Goal: Task Accomplishment & Management: Use online tool/utility

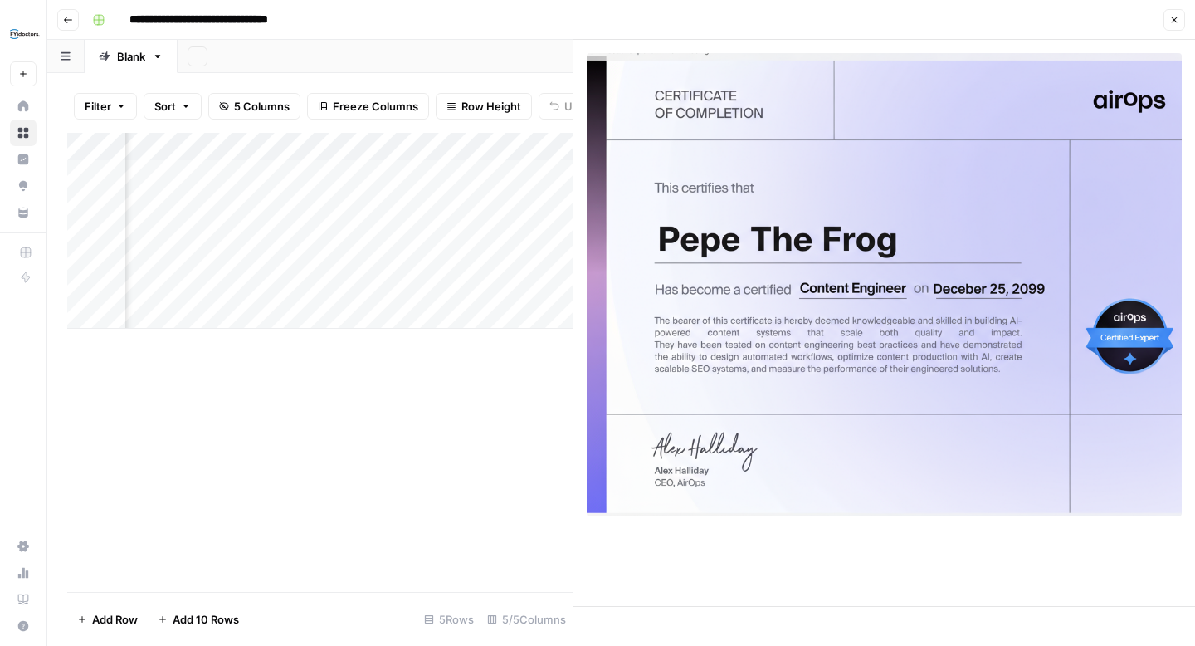
click at [432, 428] on div "Add Column" at bounding box center [319, 362] width 505 height 459
click at [61, 20] on button "Go back" at bounding box center [68, 20] width 22 height 22
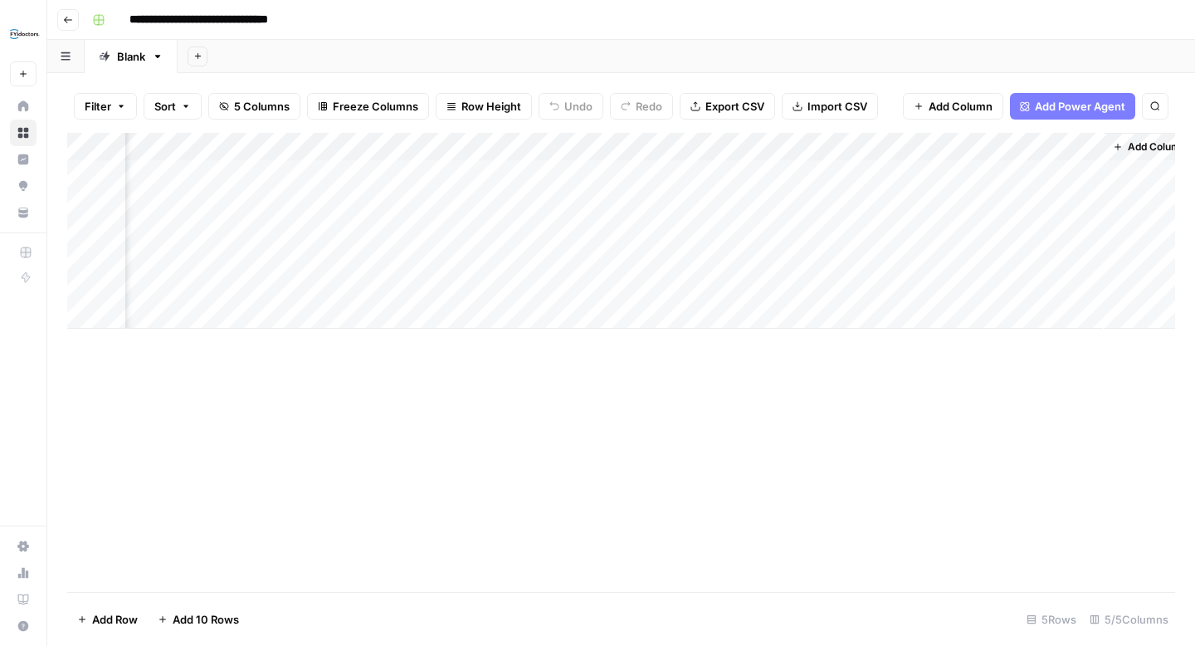
scroll to position [0, 104]
click at [66, 22] on icon "button" at bounding box center [68, 20] width 8 height 7
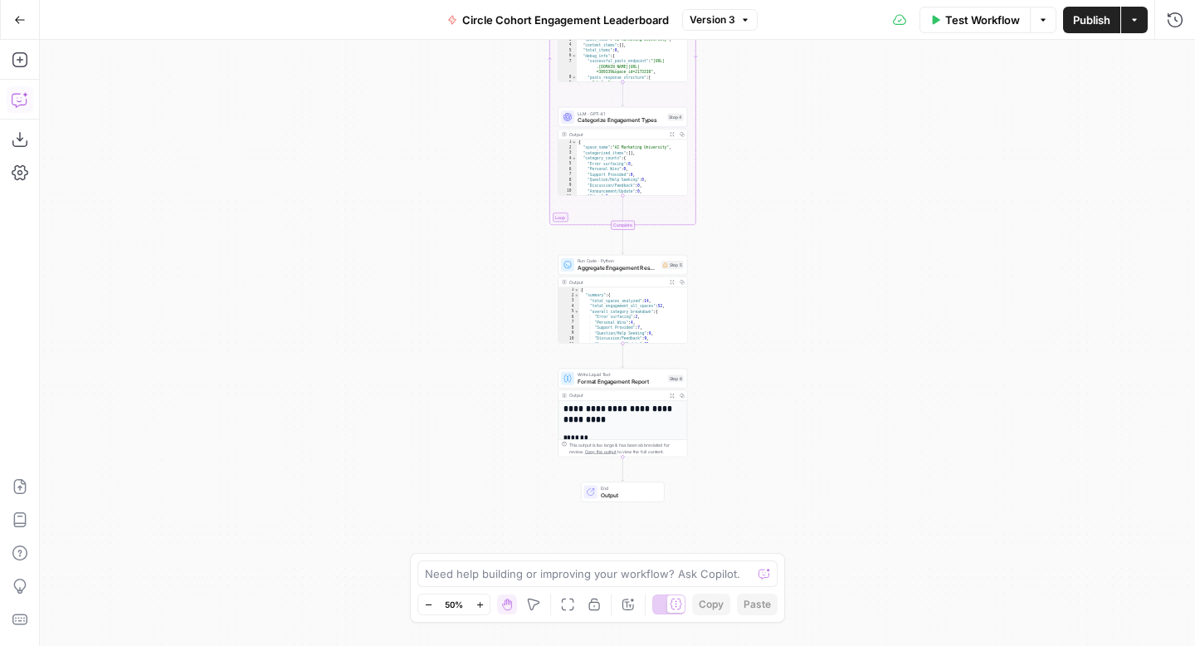
click at [27, 101] on button "Copilot" at bounding box center [20, 99] width 27 height 27
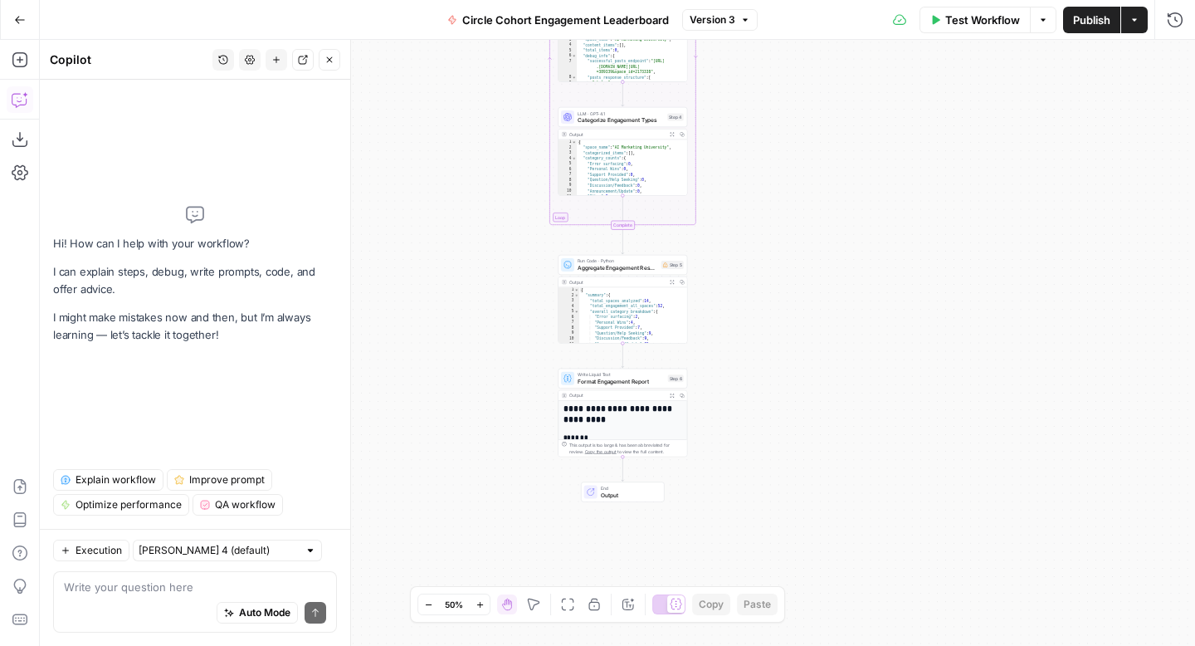
type textarea "U"
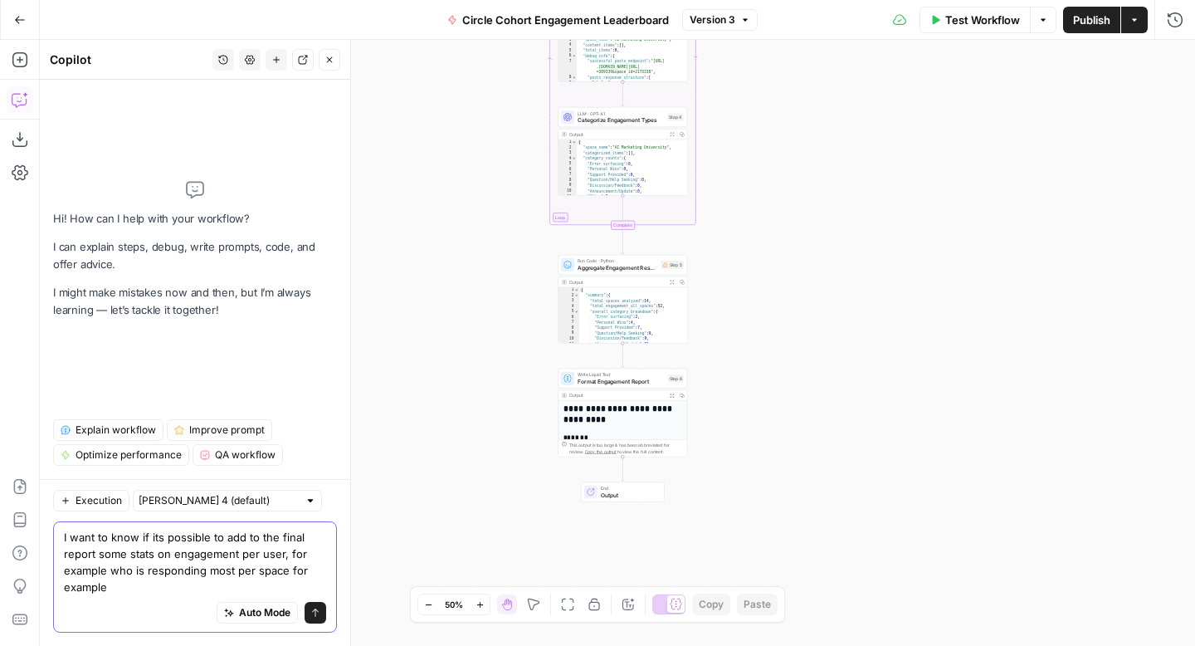
type textarea "I want to know if its possible to add to the final report some stats on engagem…"
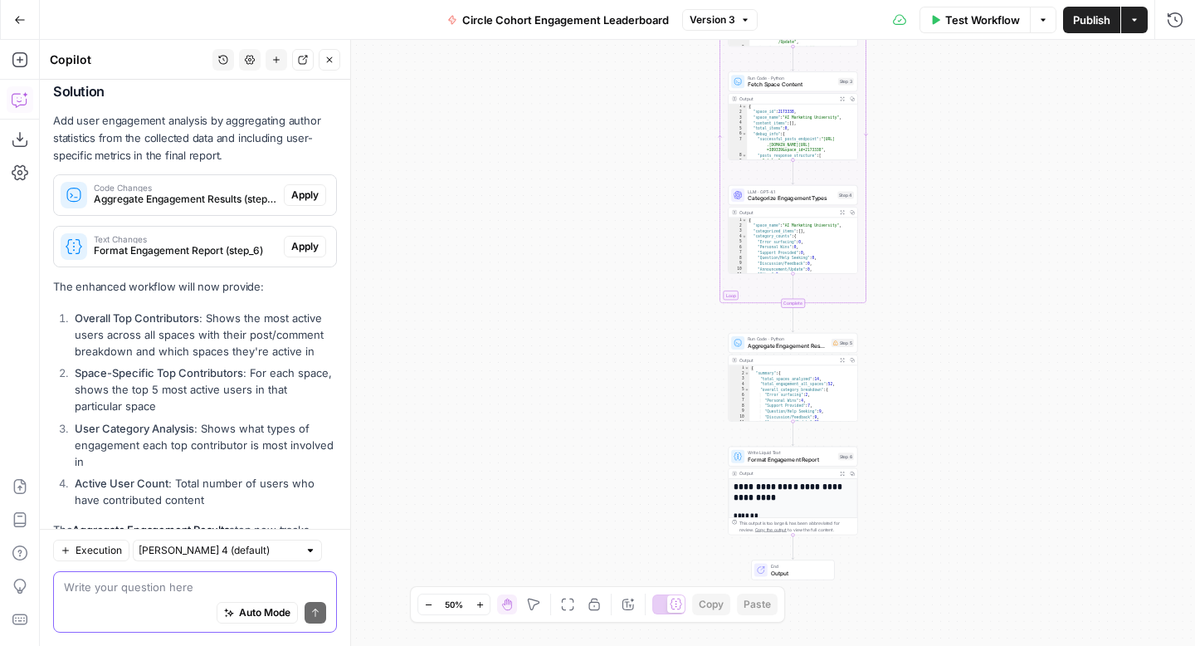
scroll to position [274, 0]
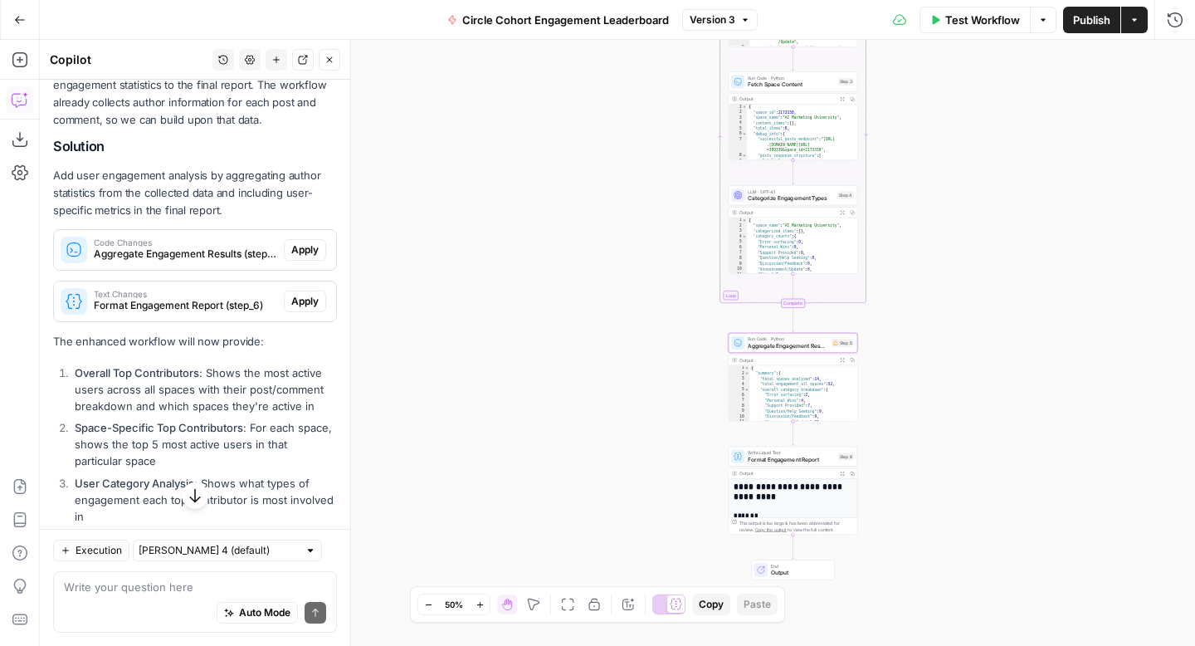
click at [303, 253] on span "Apply" at bounding box center [304, 249] width 27 height 15
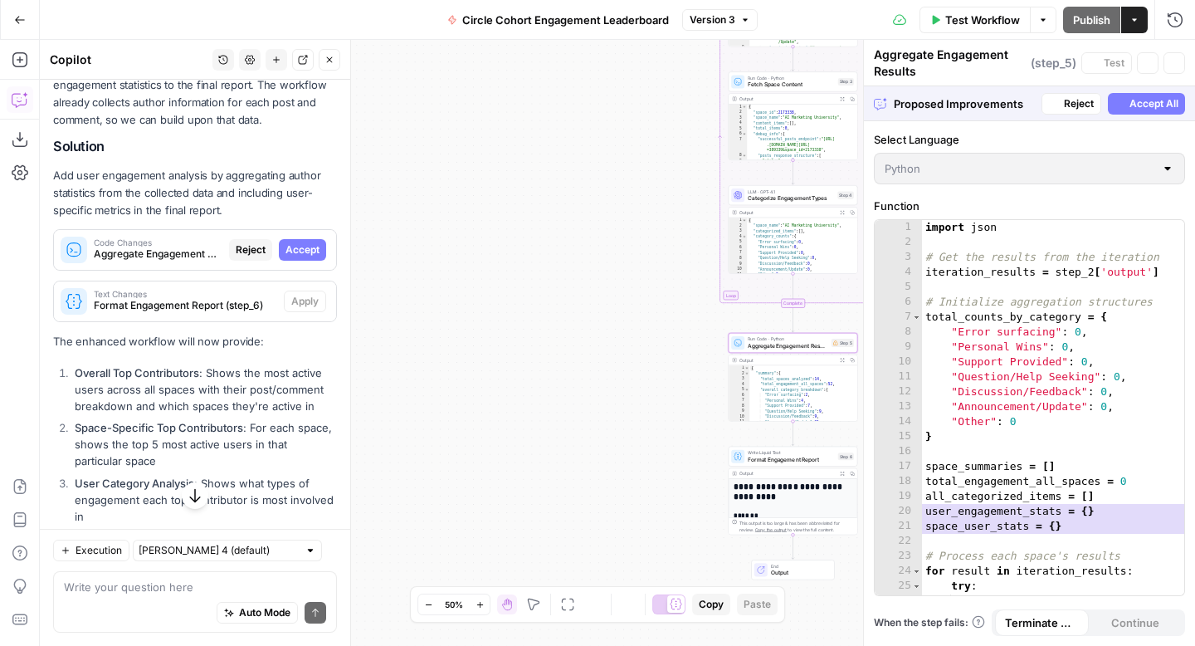
click at [303, 253] on span "Accept" at bounding box center [303, 249] width 34 height 15
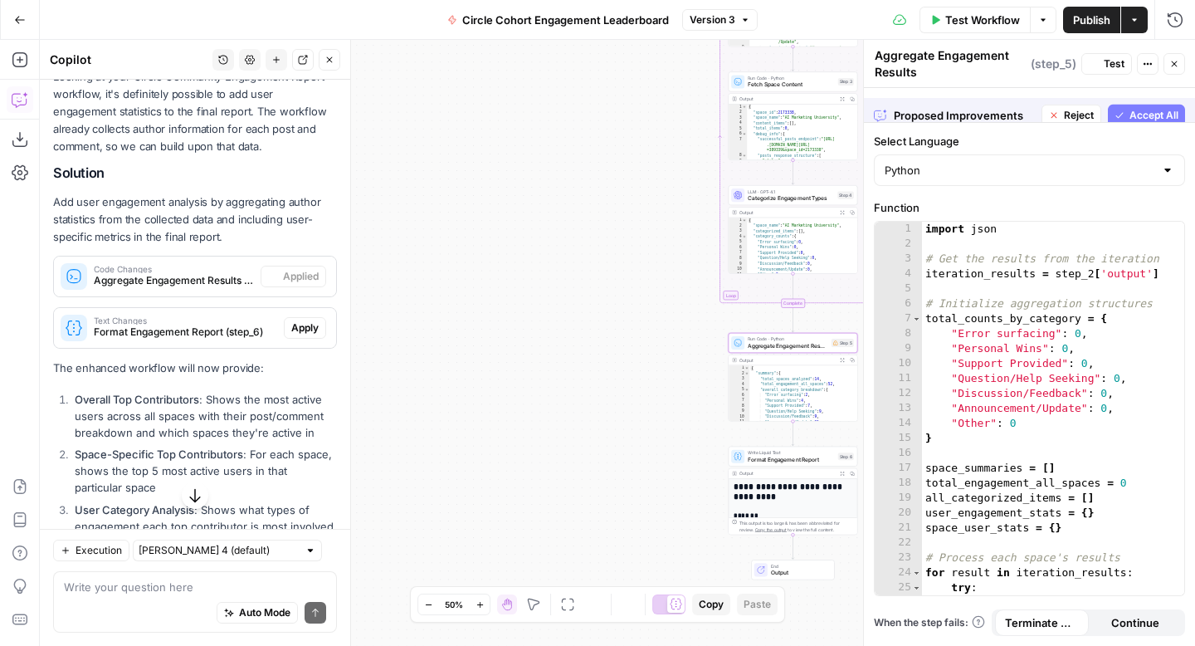
scroll to position [300, 0]
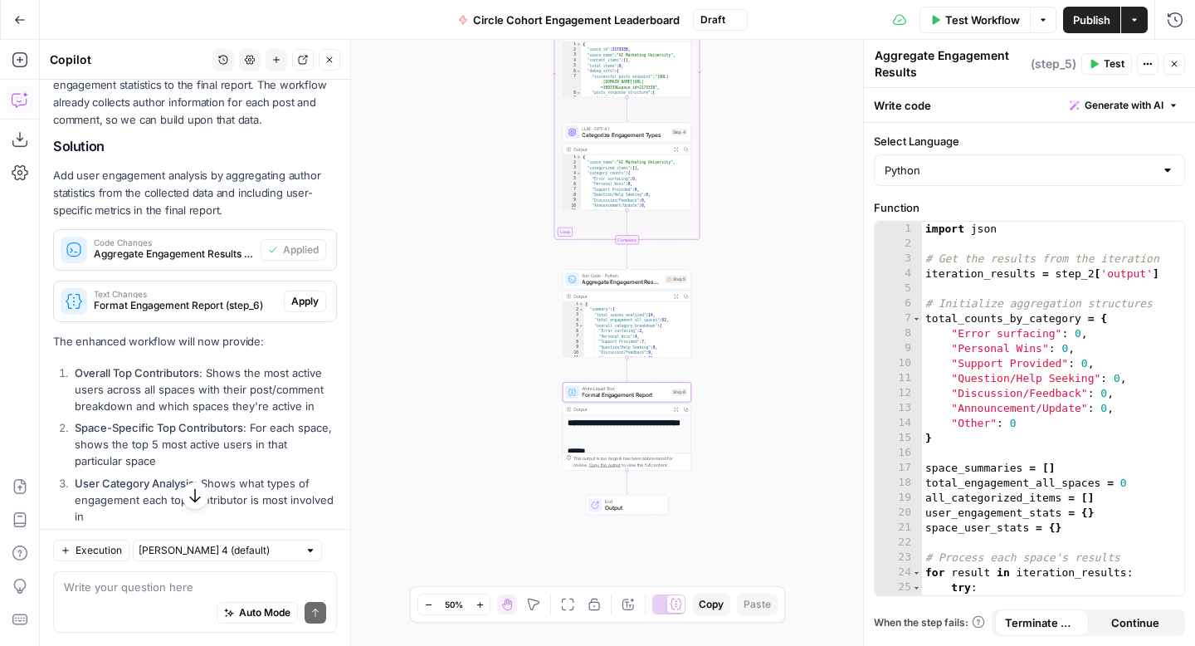
click at [308, 294] on span "Apply" at bounding box center [304, 301] width 27 height 15
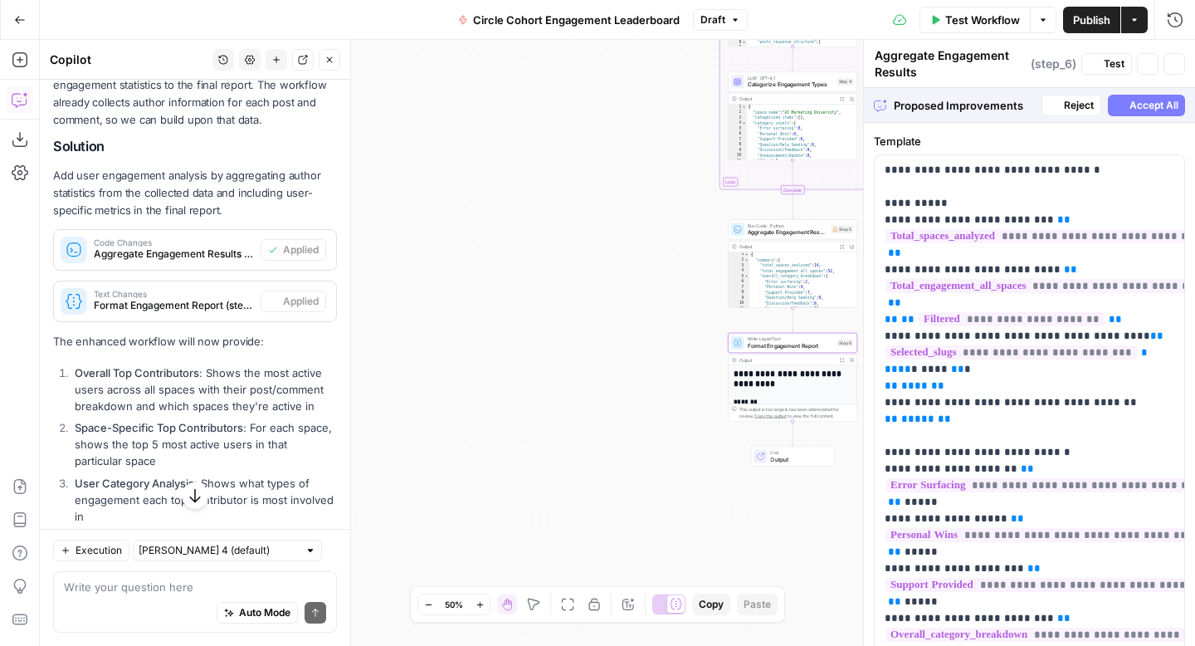
type textarea "Format Engagement Report"
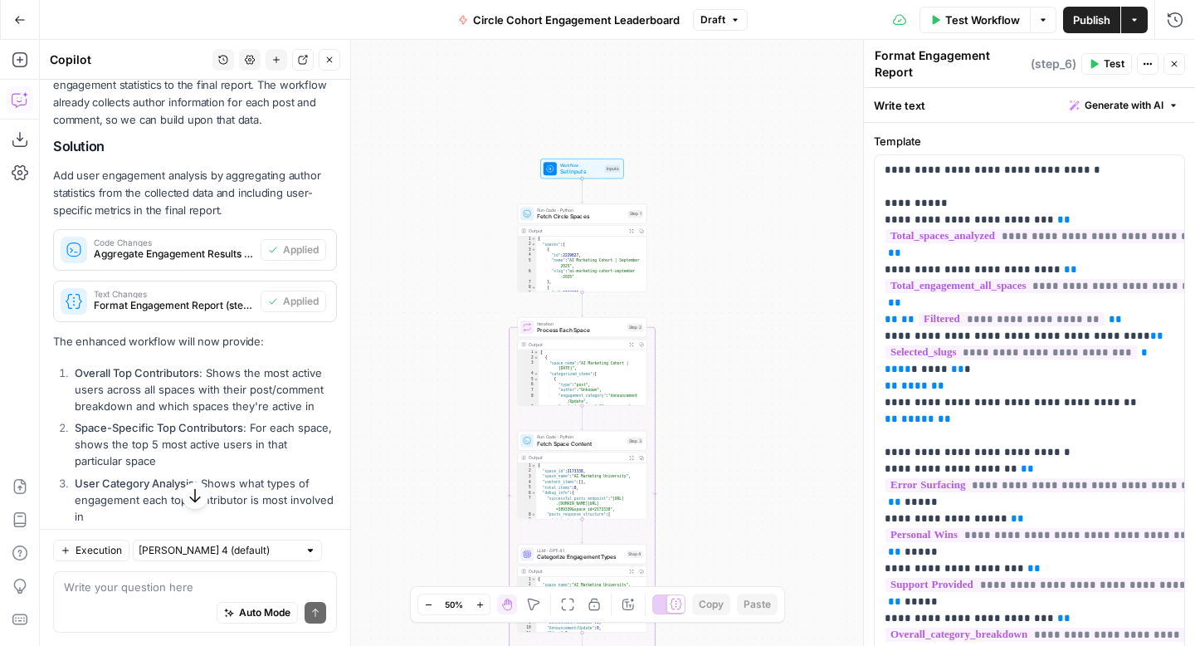
click at [972, 15] on span "Test Workflow" at bounding box center [982, 20] width 75 height 17
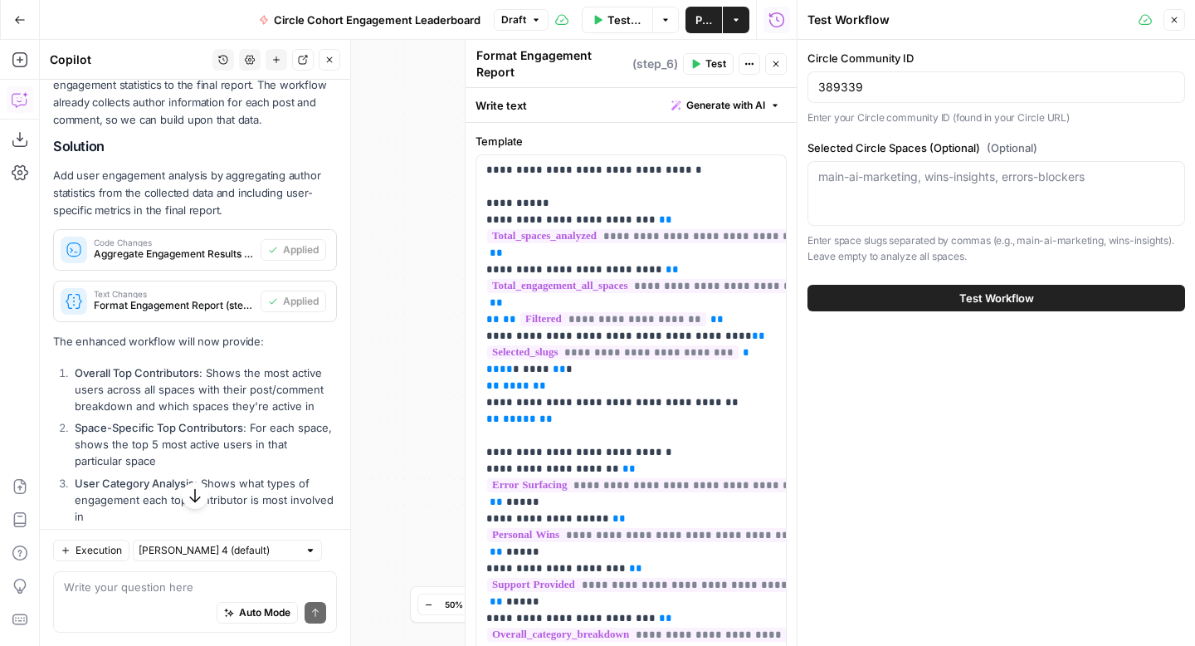
click at [1091, 290] on button "Test Workflow" at bounding box center [997, 298] width 378 height 27
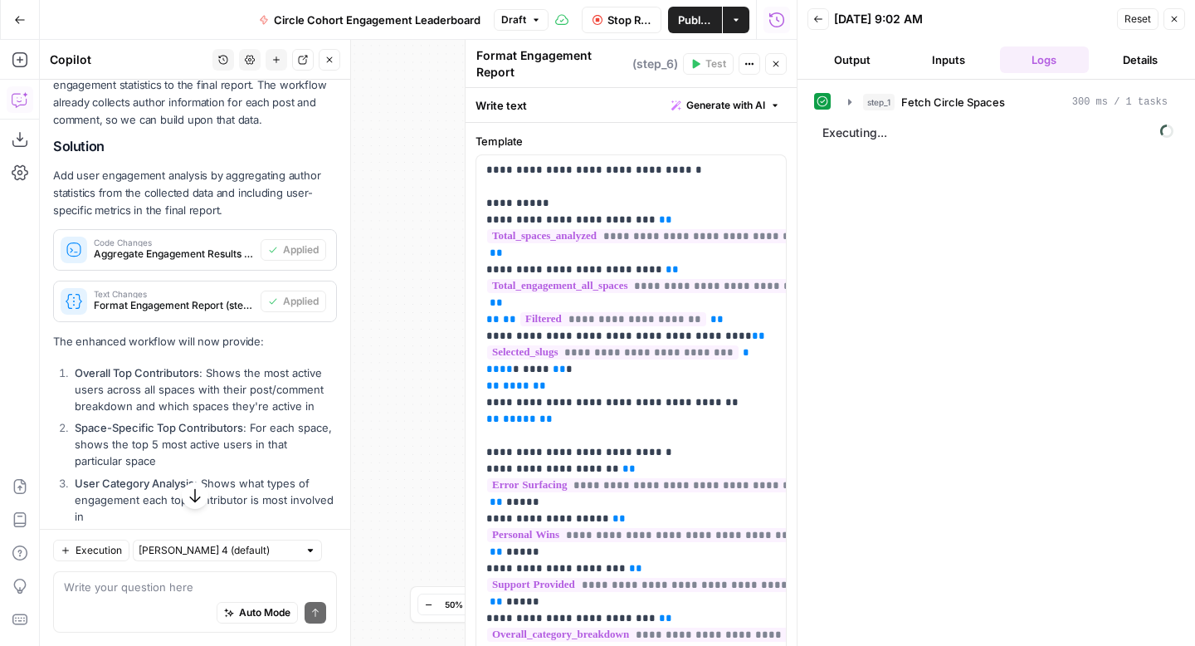
click at [779, 66] on icon "button" at bounding box center [776, 64] width 10 height 10
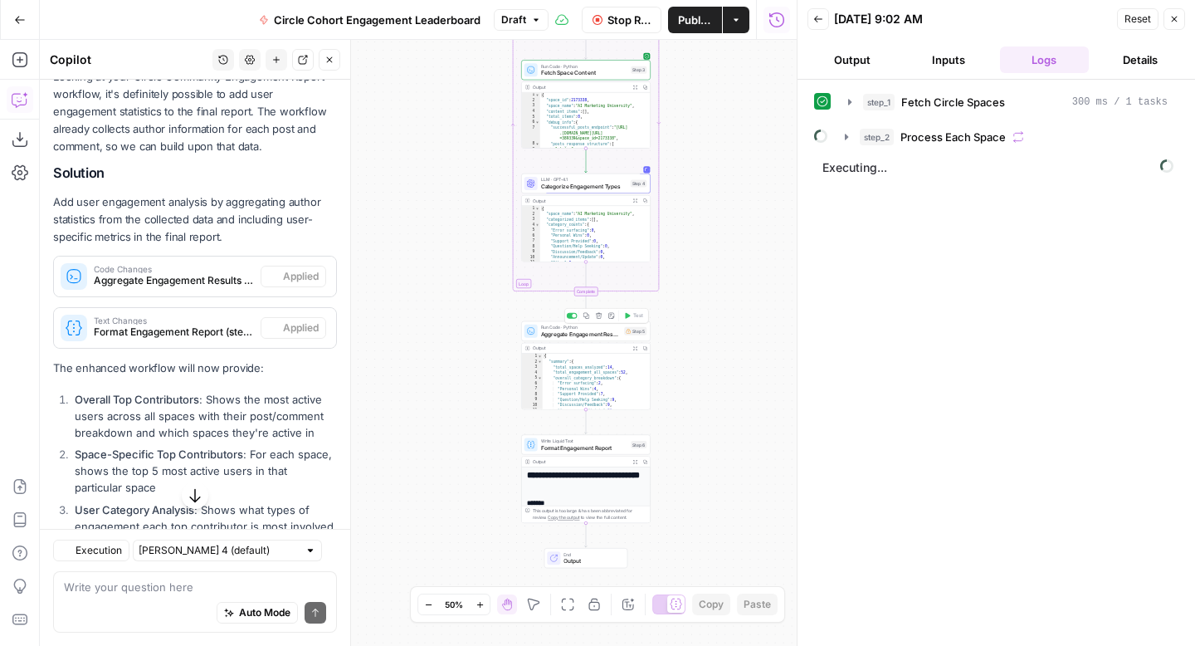
scroll to position [300, 0]
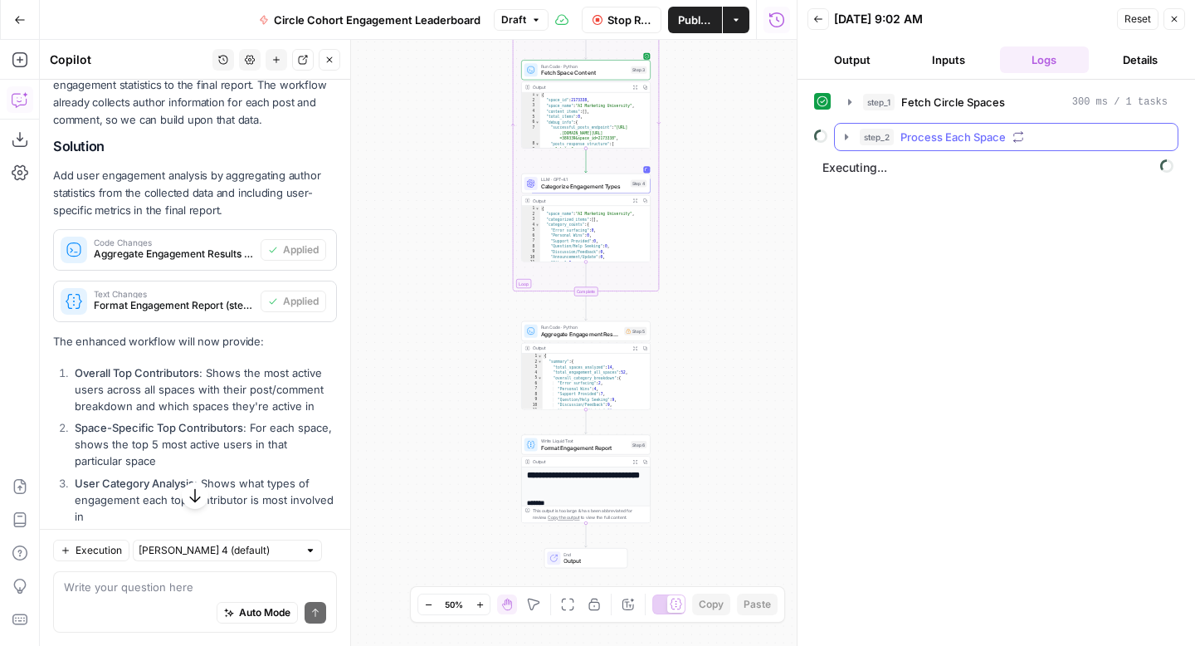
click at [848, 138] on icon "button" at bounding box center [846, 136] width 13 height 13
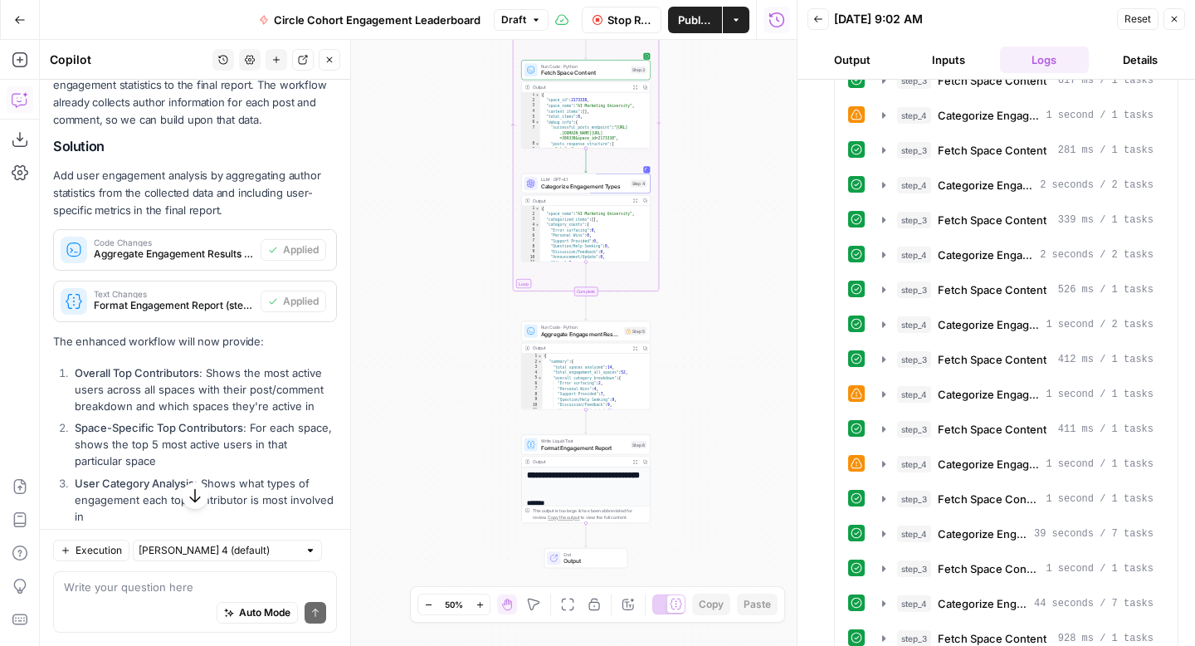
scroll to position [353, 0]
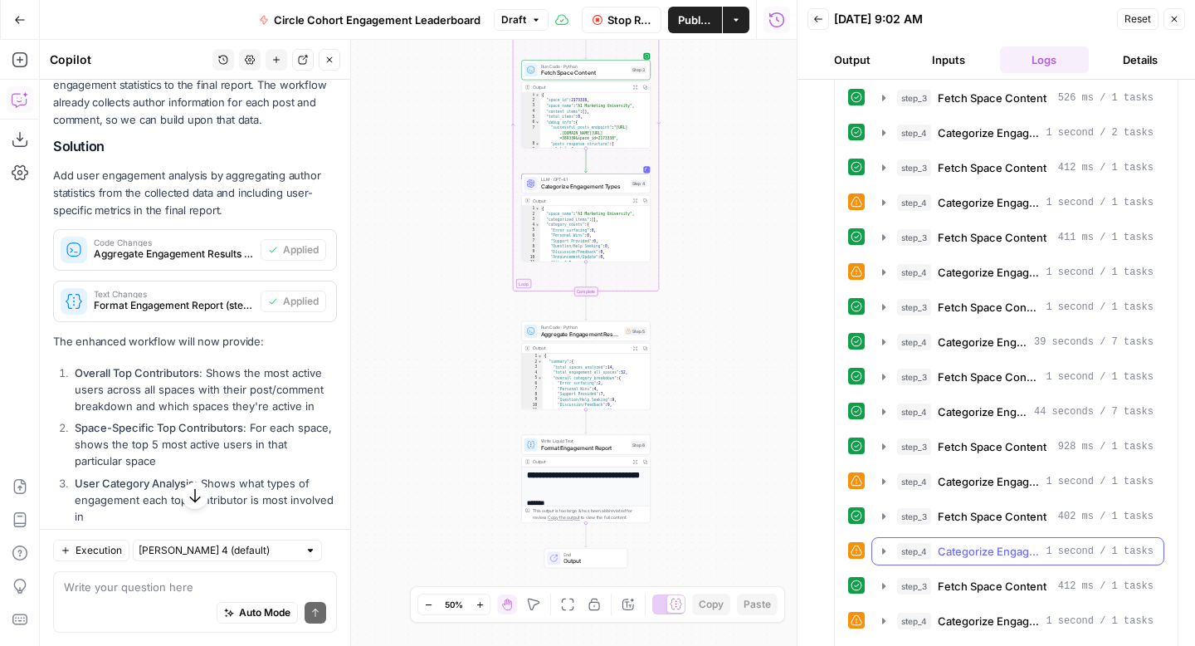
click at [886, 554] on icon "button" at bounding box center [883, 550] width 13 height 13
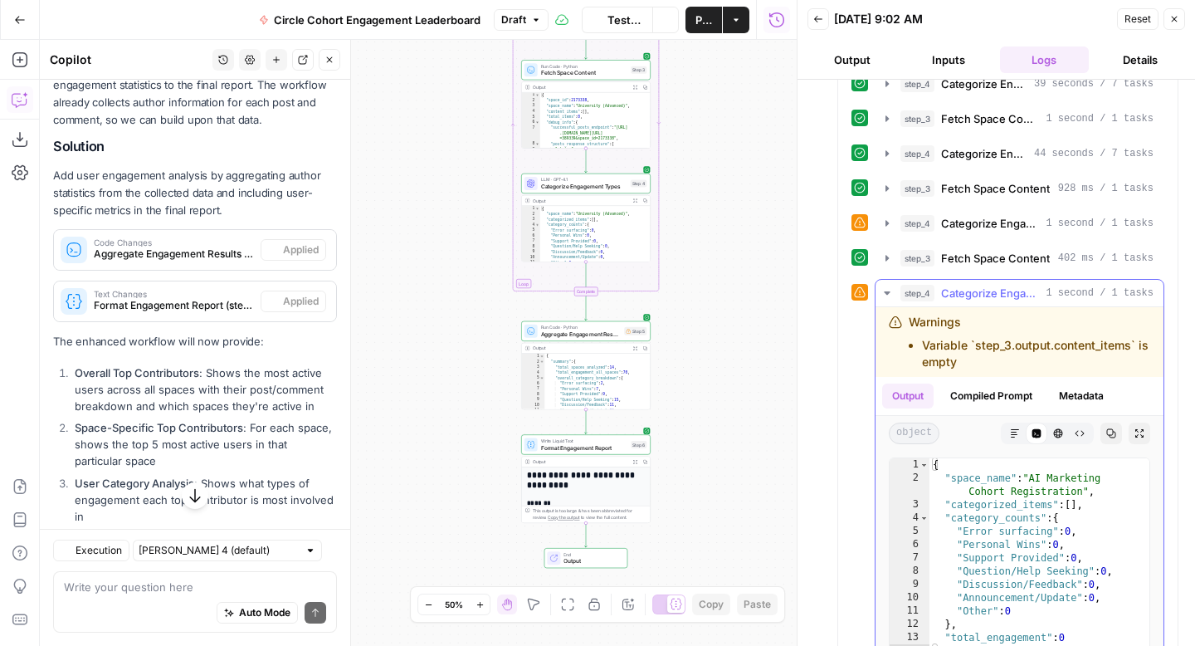
scroll to position [300, 0]
click at [887, 291] on icon "button" at bounding box center [887, 292] width 6 height 3
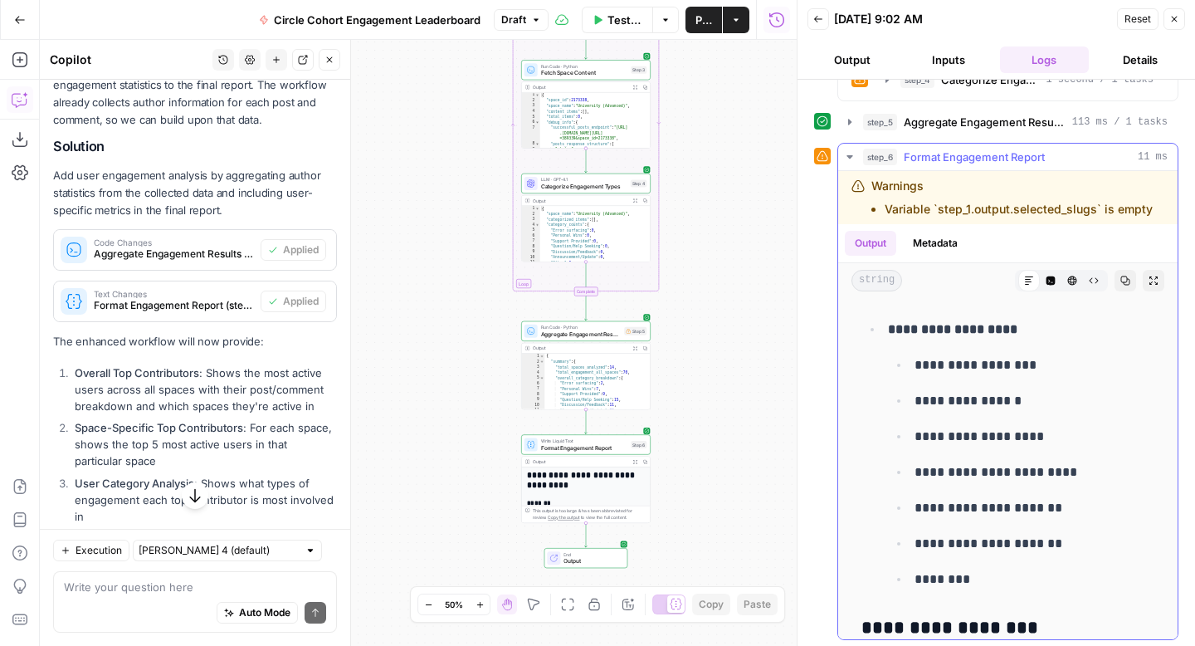
scroll to position [1081, 0]
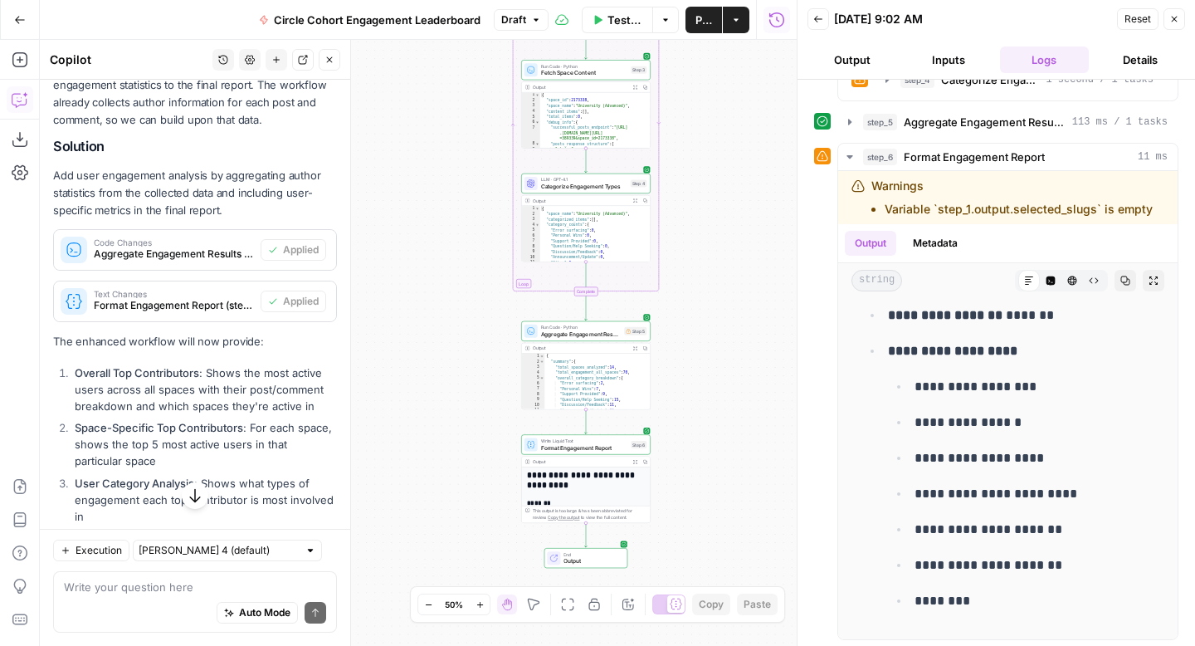
click at [208, 500] on li "User Category Analysis : Shows what types of engagement each top contributor is…" at bounding box center [204, 500] width 266 height 50
click at [190, 500] on icon "button" at bounding box center [195, 495] width 17 height 17
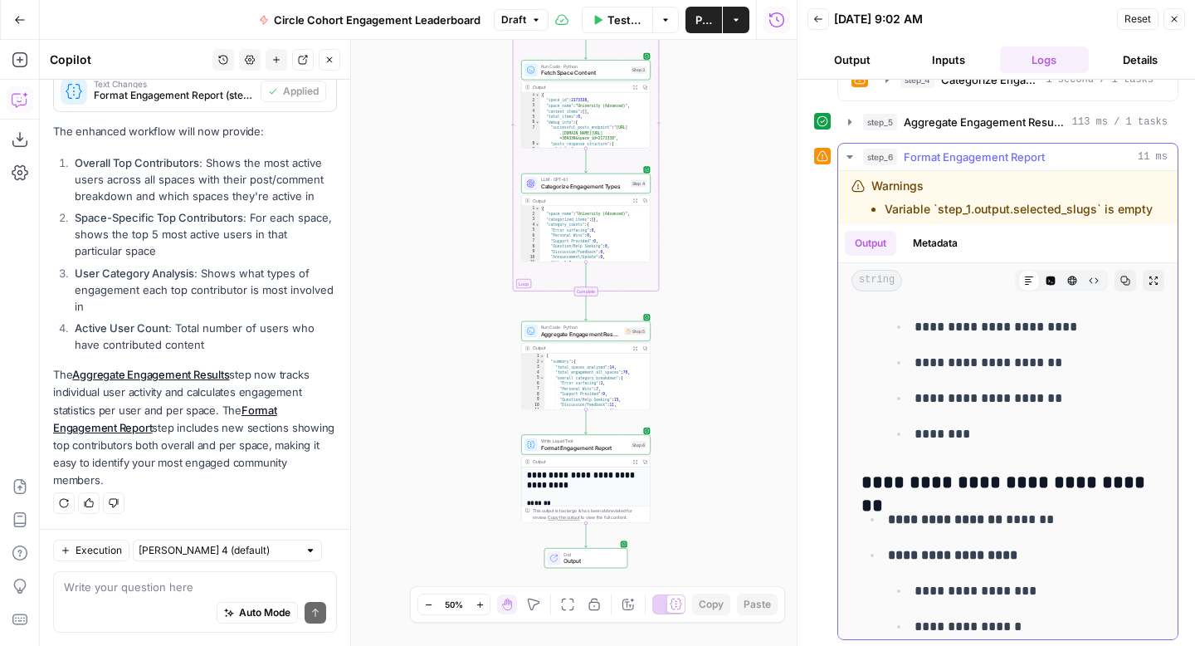
scroll to position [4305, 0]
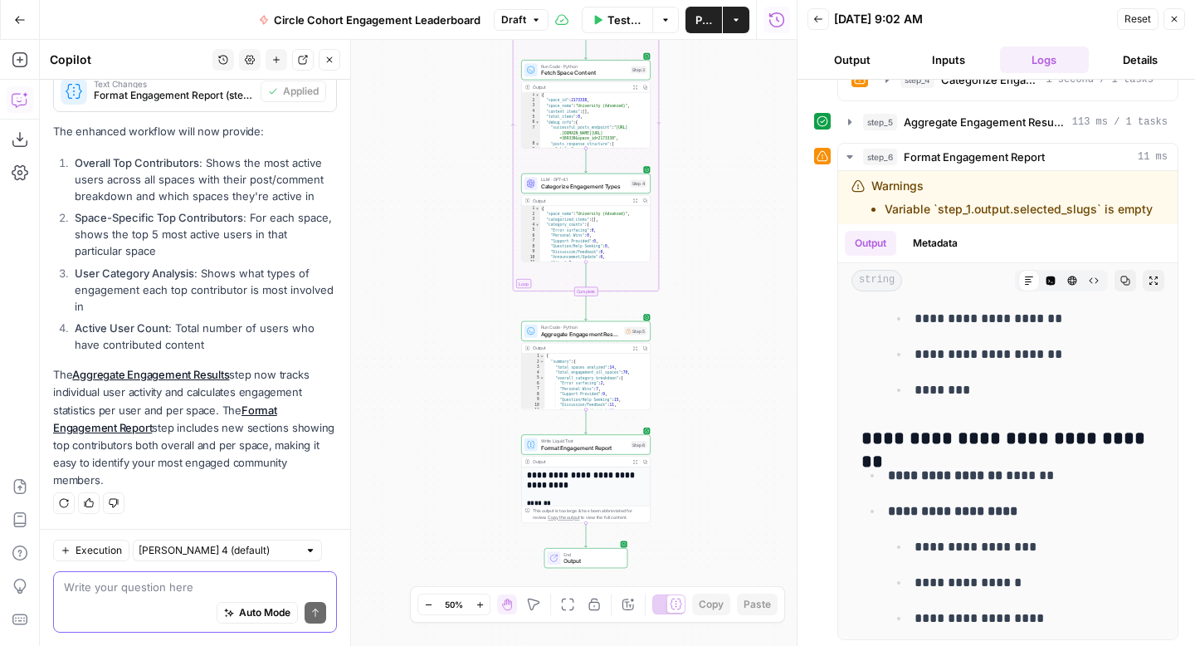
click at [193, 590] on textarea at bounding box center [195, 587] width 262 height 17
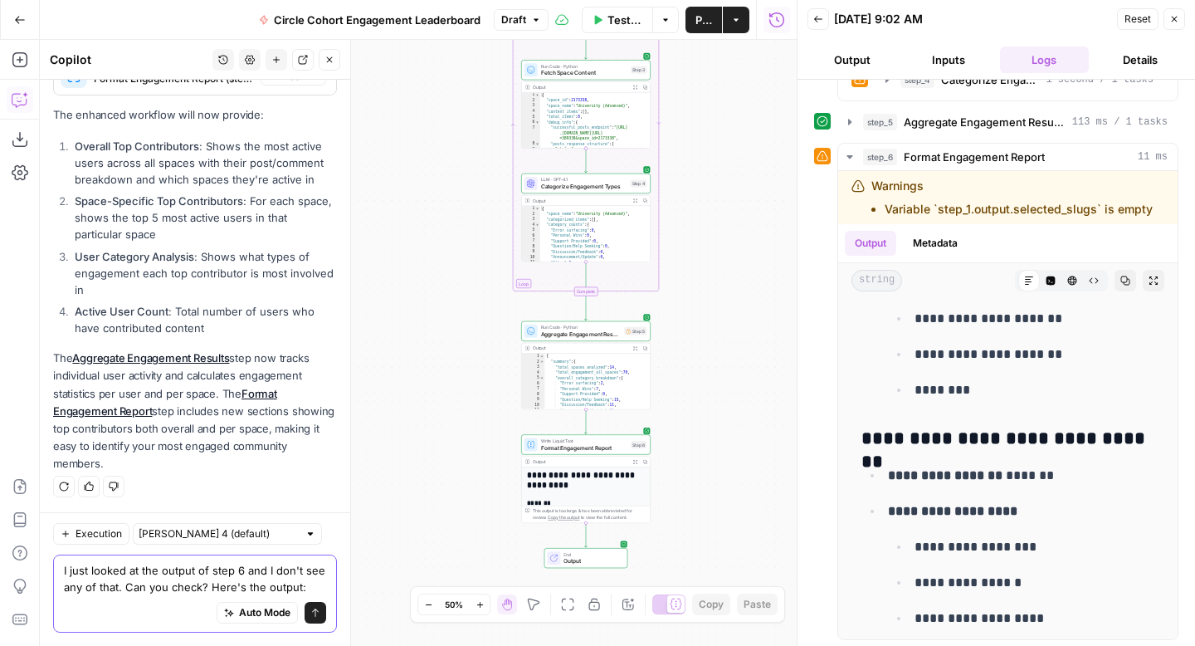
scroll to position [560, 0]
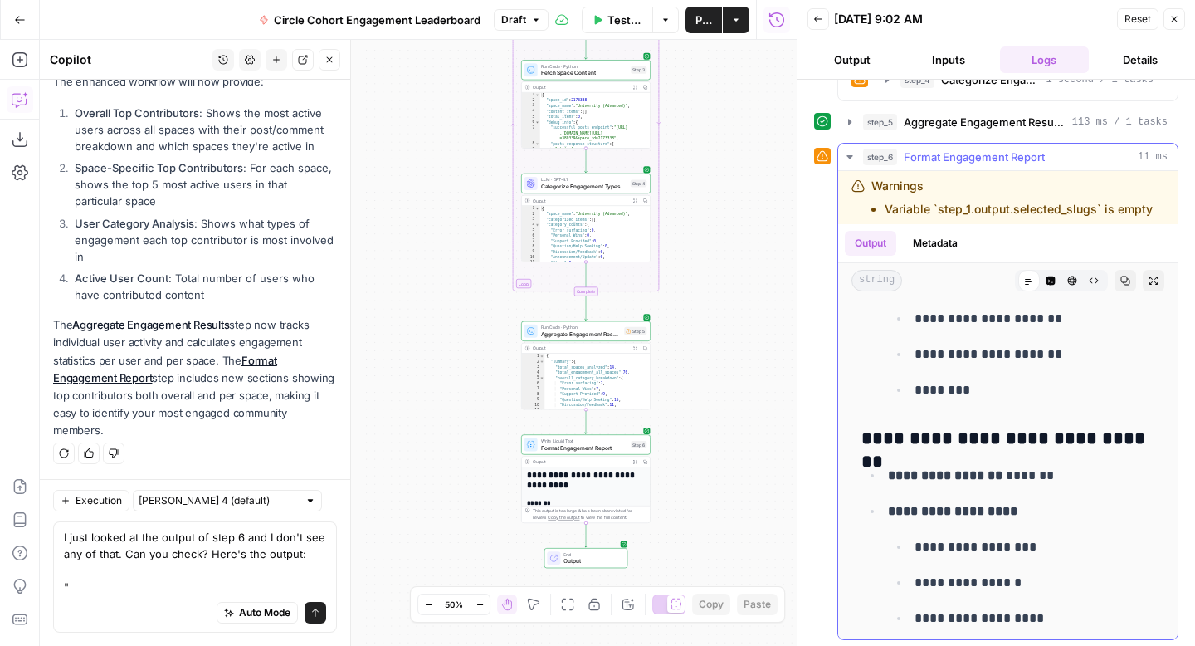
click at [1121, 281] on icon "button" at bounding box center [1125, 280] width 9 height 9
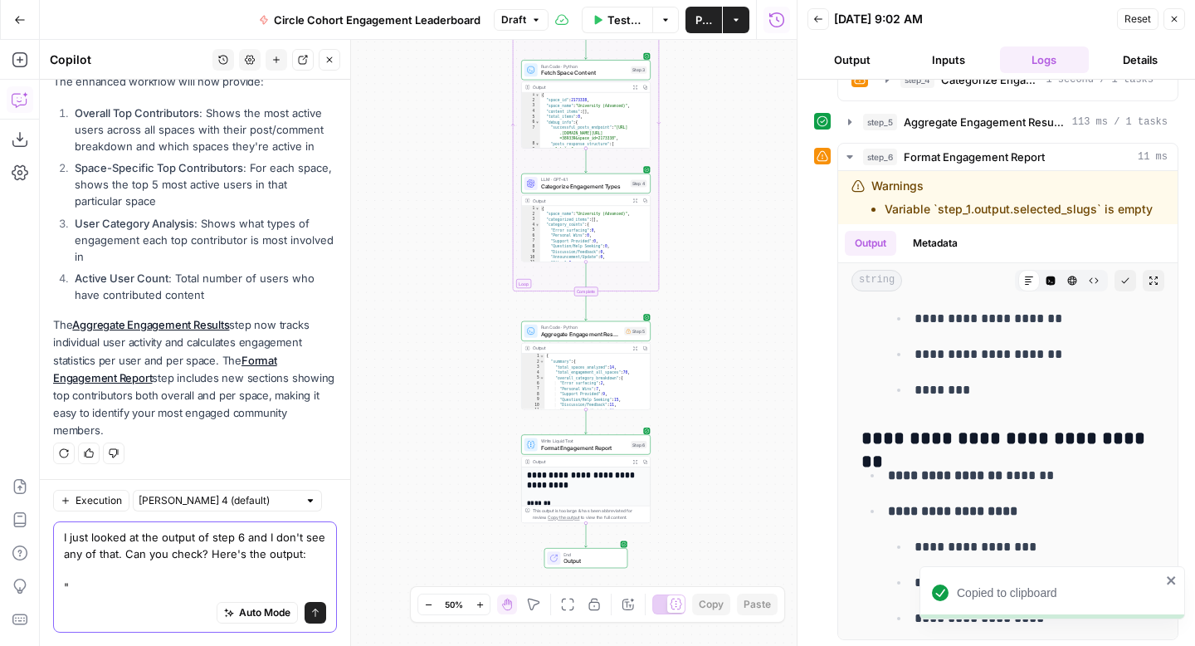
click at [148, 587] on textarea "I just looked at the output of step 6 and I don't see any of that. Can you chec…" at bounding box center [195, 562] width 262 height 66
paste textarea "# Circle Community Engagement Report ## Summary - **Total Spaces Analyzed:** 14…"
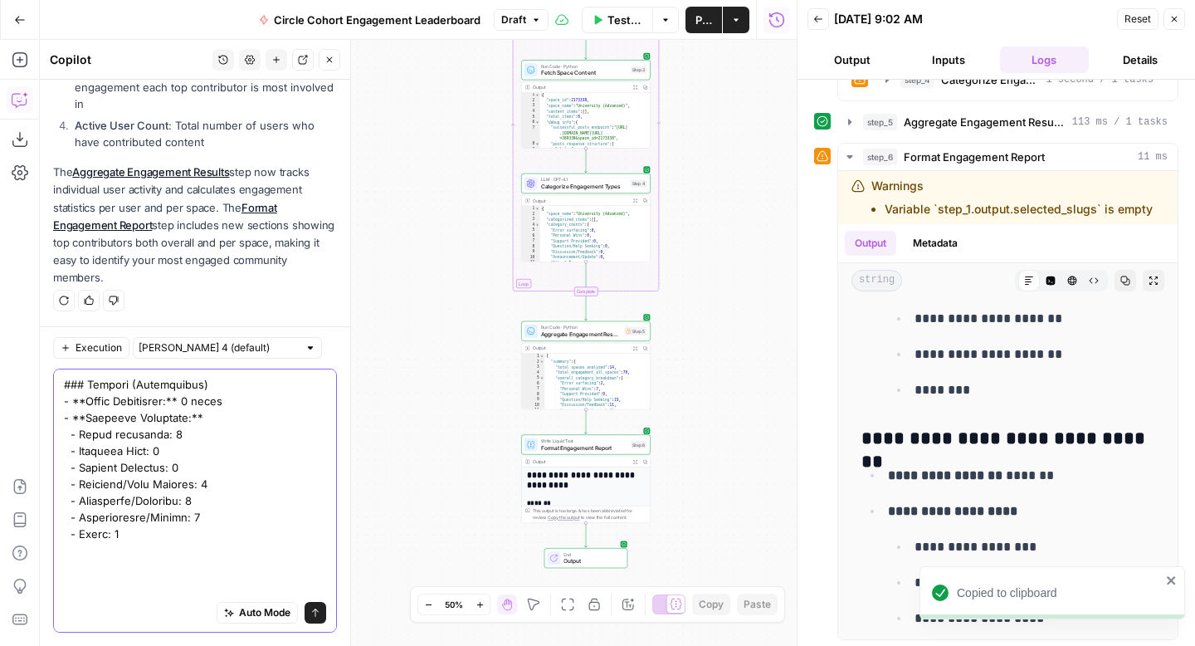
scroll to position [3577, 0]
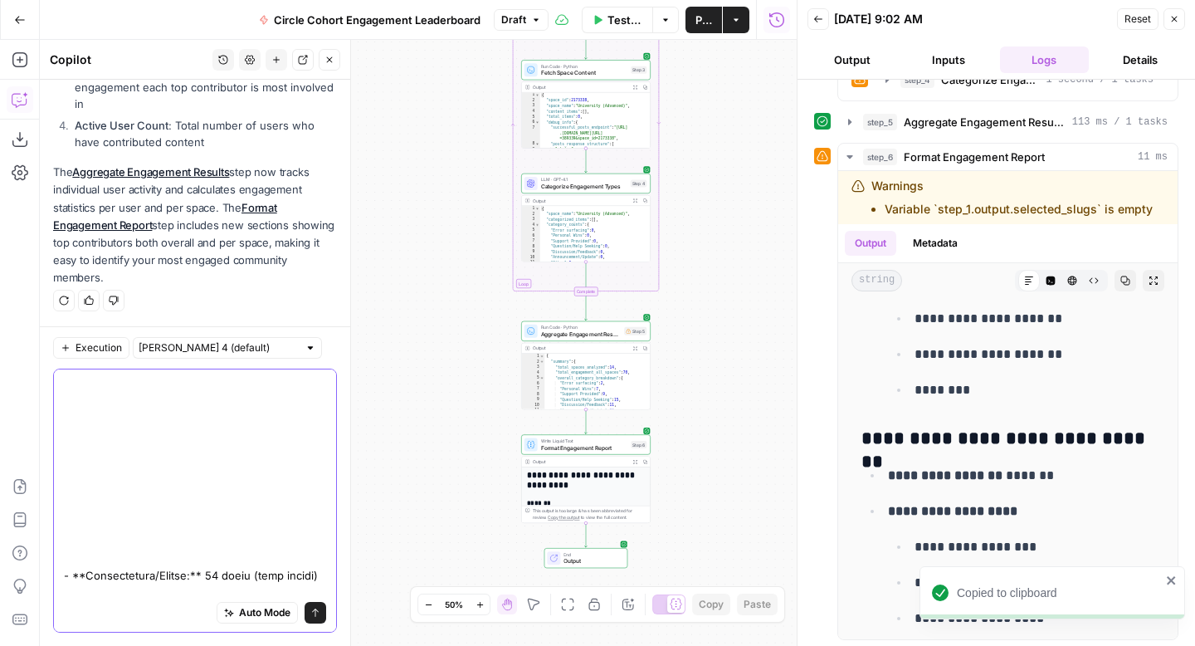
type textarea "I just looked at the output of step 6 and I don't see any of that. Can you chec…"
click at [314, 616] on icon "submit" at bounding box center [315, 613] width 10 height 10
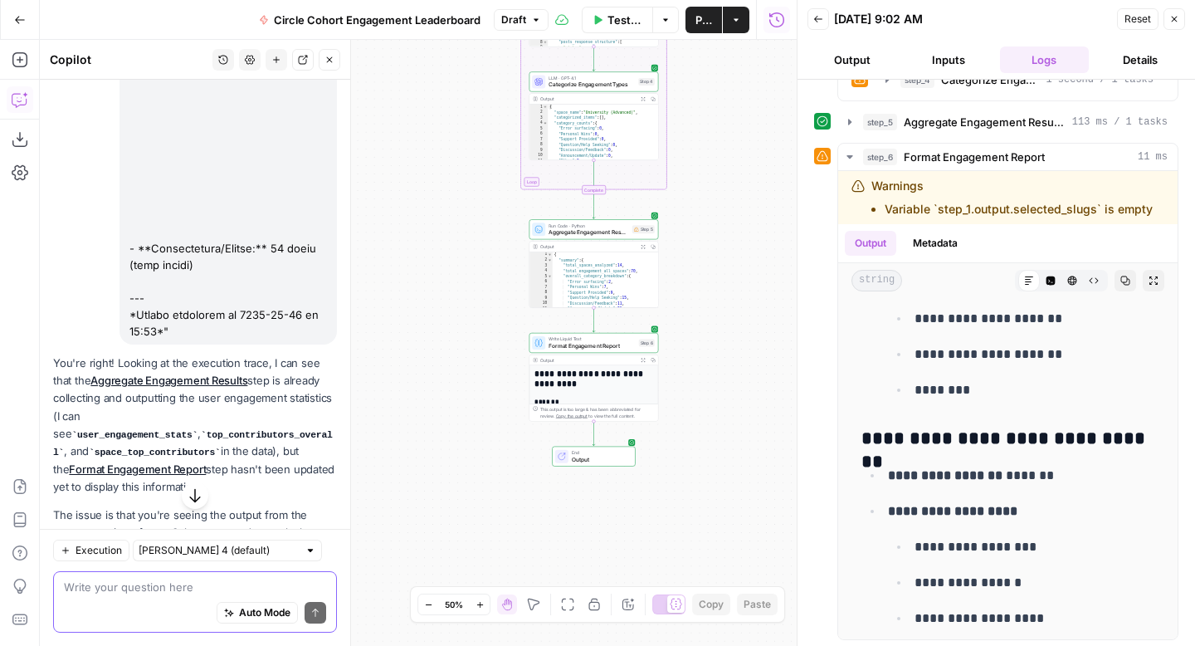
scroll to position [5051, 0]
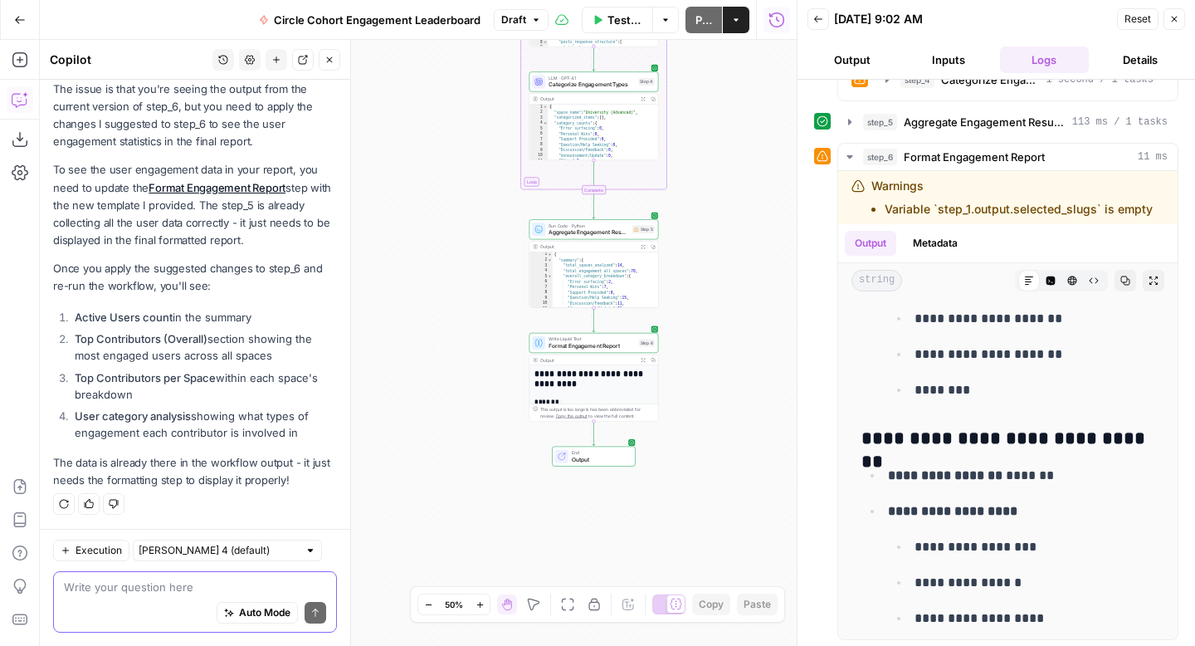
click at [273, 493] on div "Regenerate Helpful Not helpful" at bounding box center [195, 504] width 284 height 22
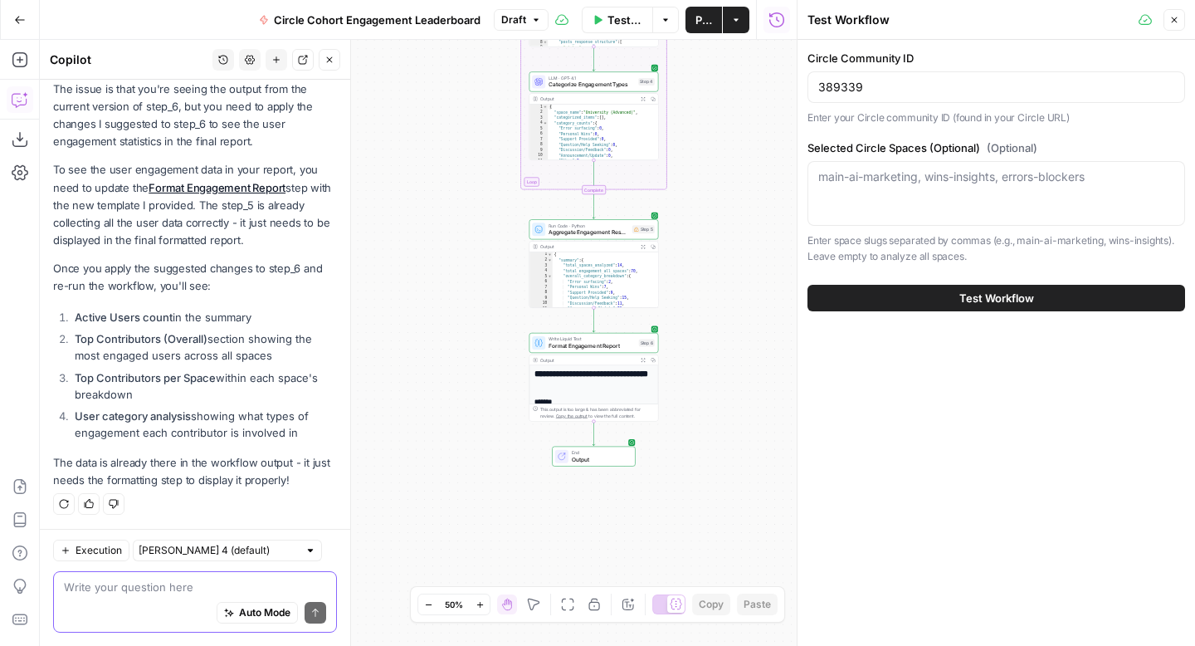
click at [1181, 19] on button "Close" at bounding box center [1175, 20] width 22 height 22
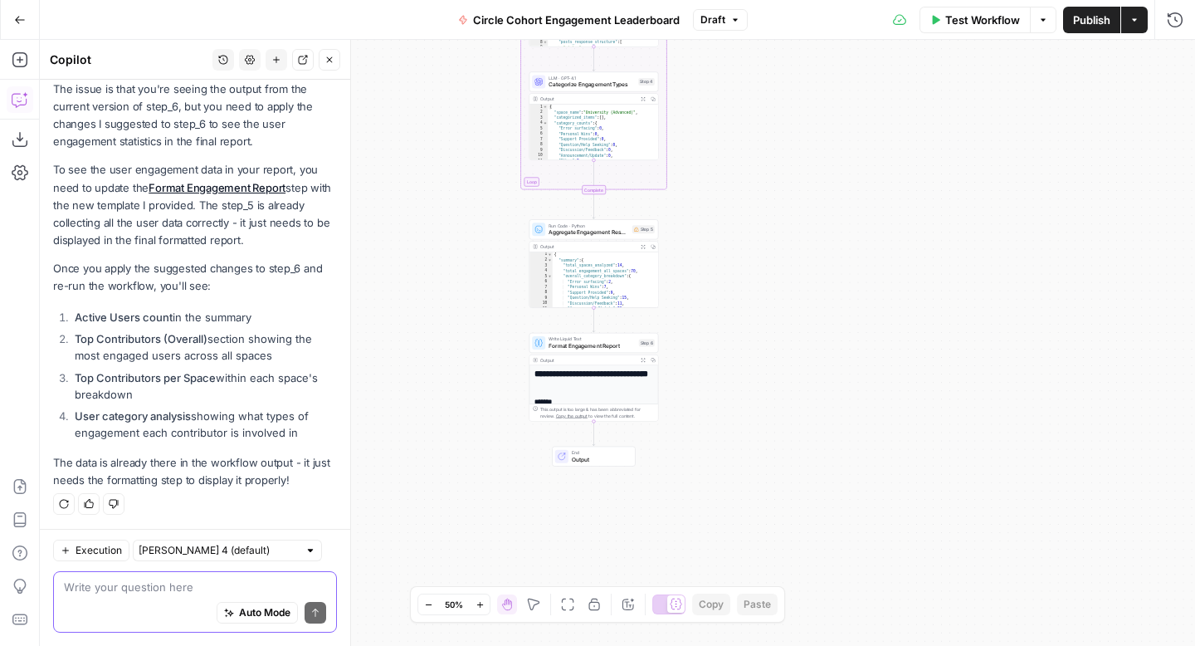
click at [168, 592] on textarea at bounding box center [195, 587] width 262 height 17
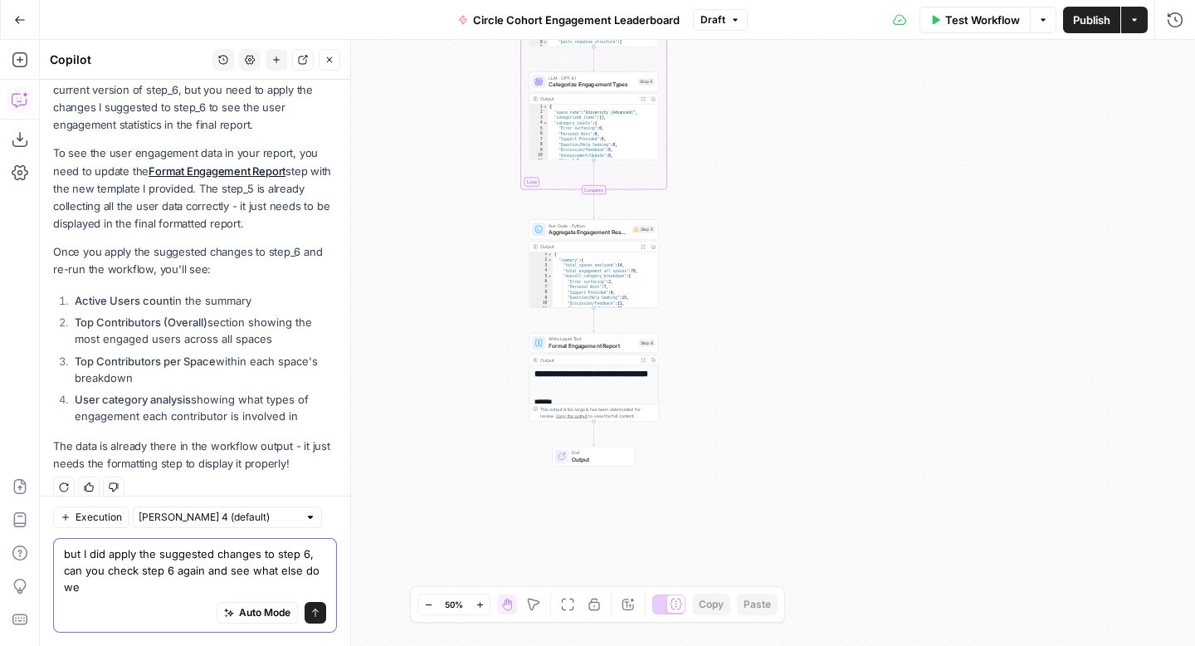
scroll to position [5085, 0]
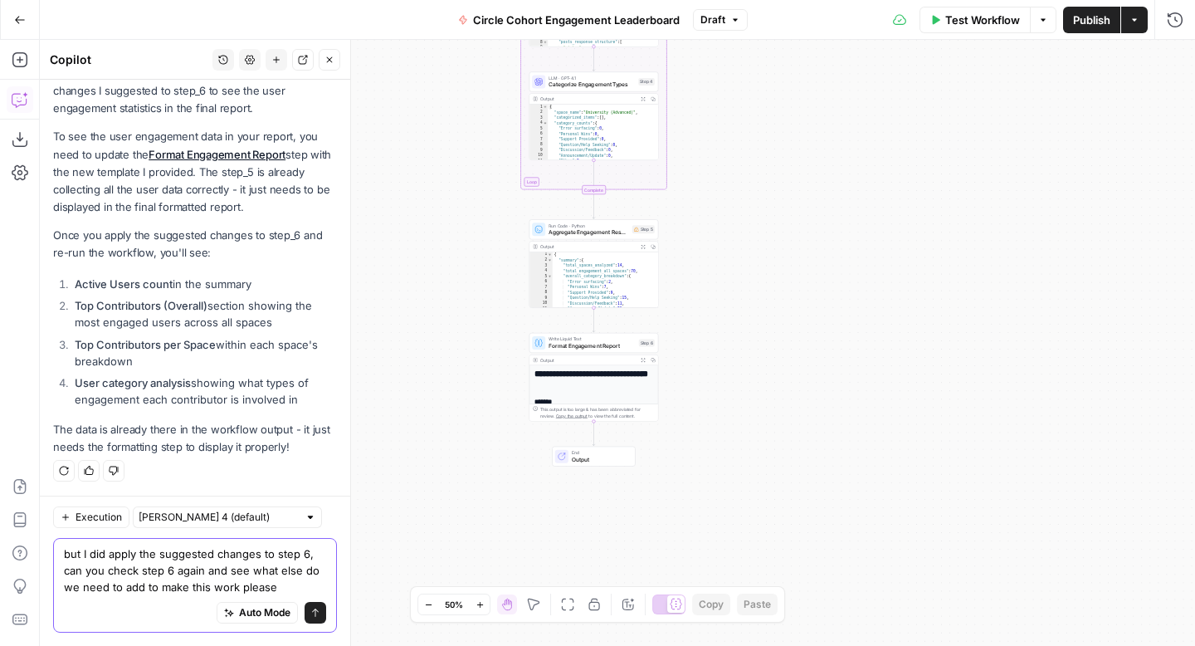
type textarea "but I did apply the suggested changes to step 6, can you check step 6 again and…"
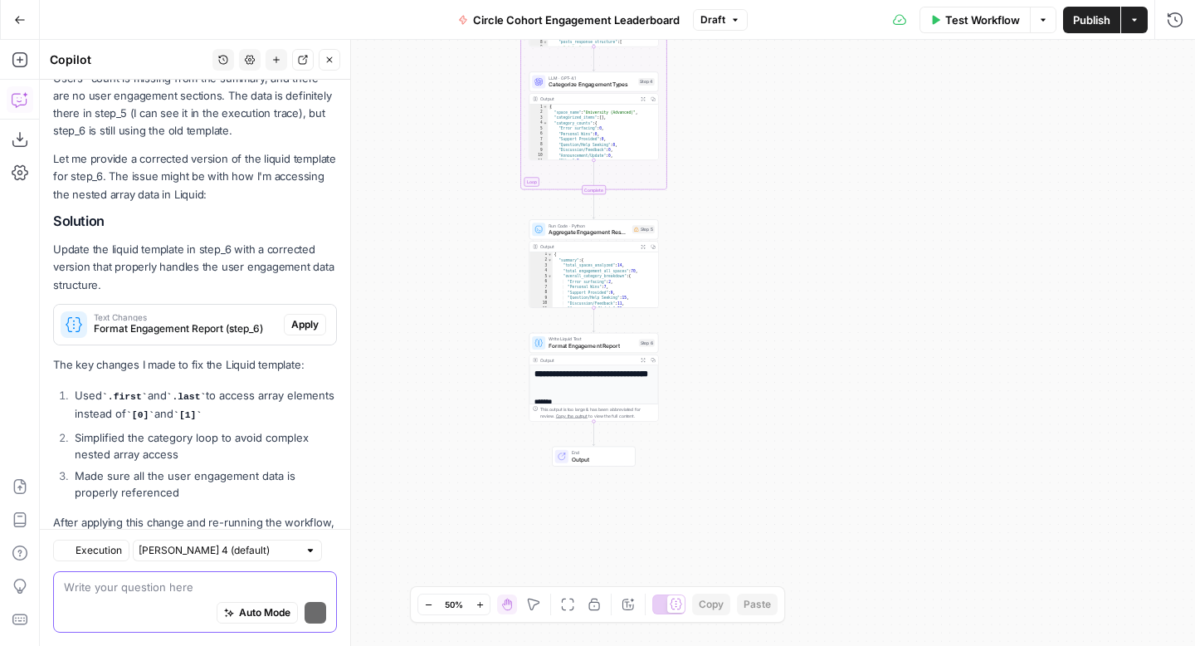
scroll to position [5677, 0]
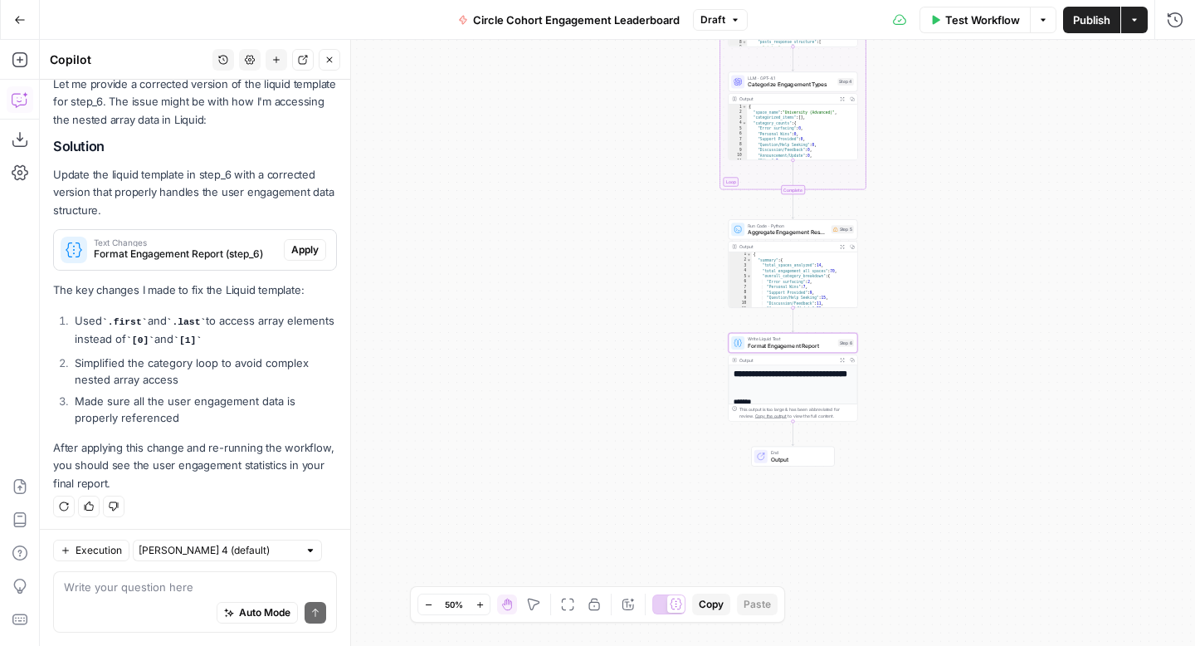
click at [310, 246] on span "Apply" at bounding box center [304, 249] width 27 height 15
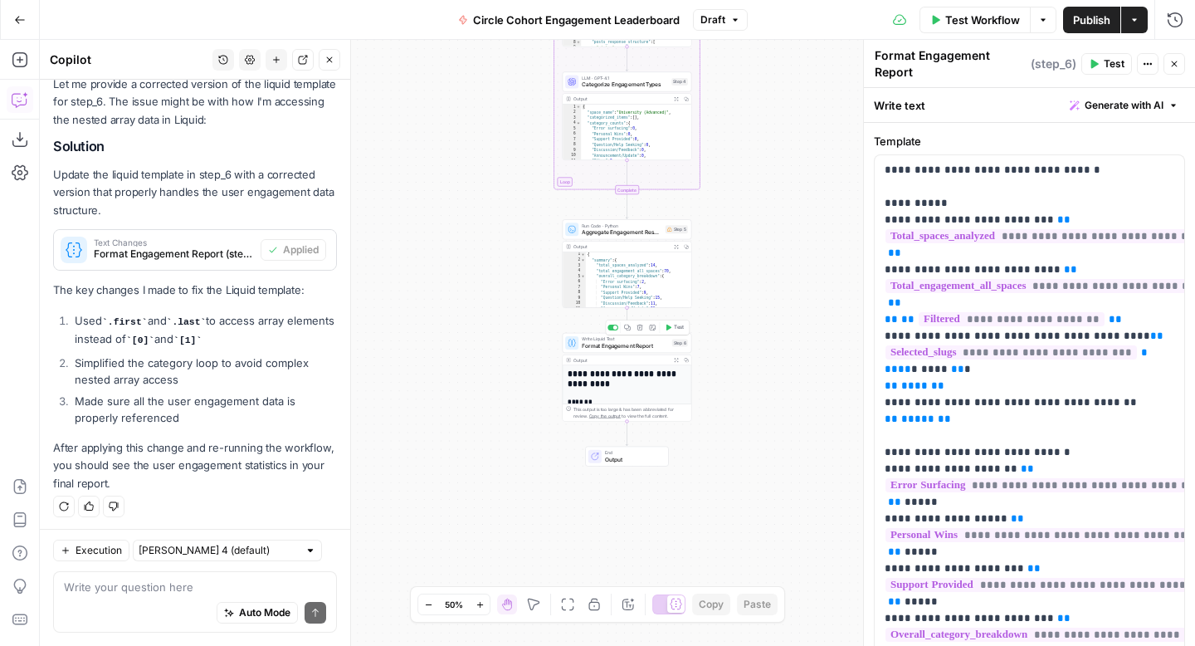
click at [670, 334] on div "Copy step Delete step Add Note Test" at bounding box center [648, 327] width 84 height 15
click at [674, 329] on span "Test" at bounding box center [679, 327] width 10 height 7
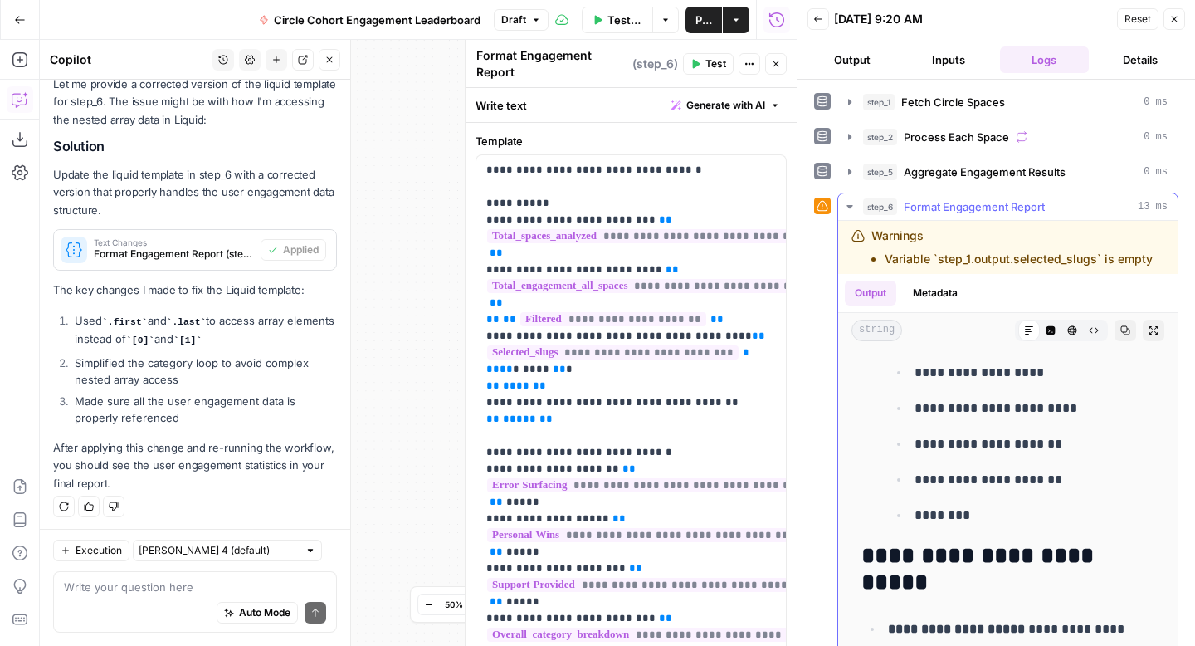
scroll to position [5803, 0]
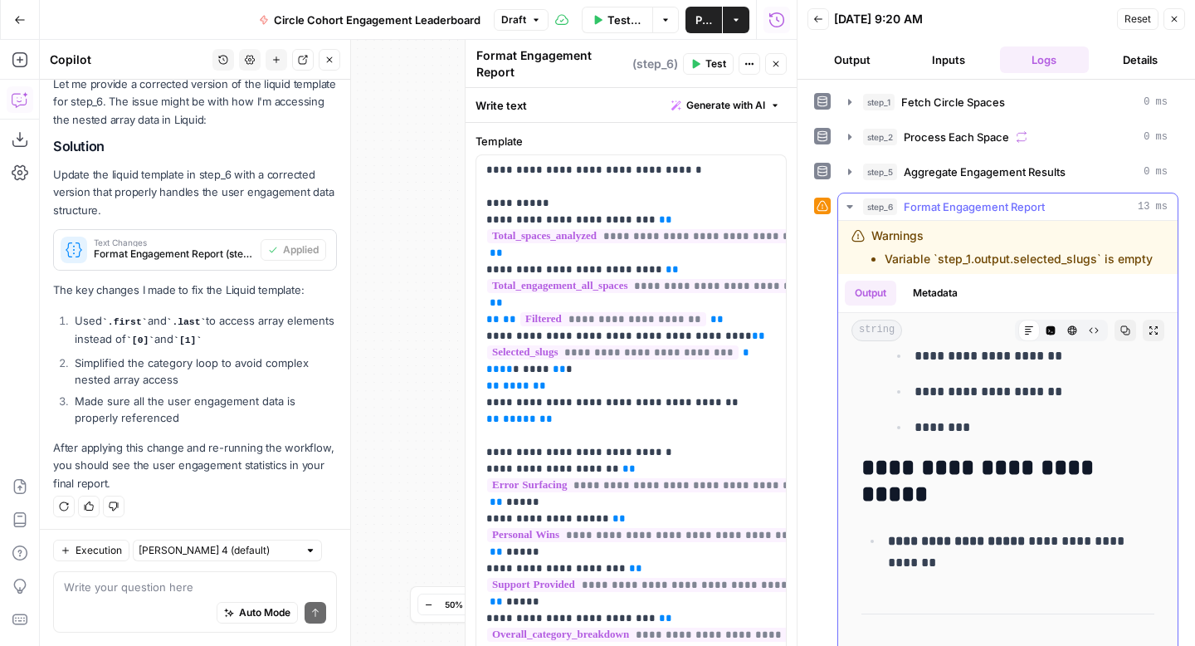
drag, startPoint x: 1155, startPoint y: 263, endPoint x: 869, endPoint y: 236, distance: 286.8
click at [869, 236] on div "Warnings Variable `step_1.output.selected_slugs` is empty" at bounding box center [1005, 247] width 307 height 40
copy div "Warnings Variable `step_1.output.selected_slugs` is empty"
click at [172, 596] on div "Auto Mode Send" at bounding box center [195, 613] width 262 height 37
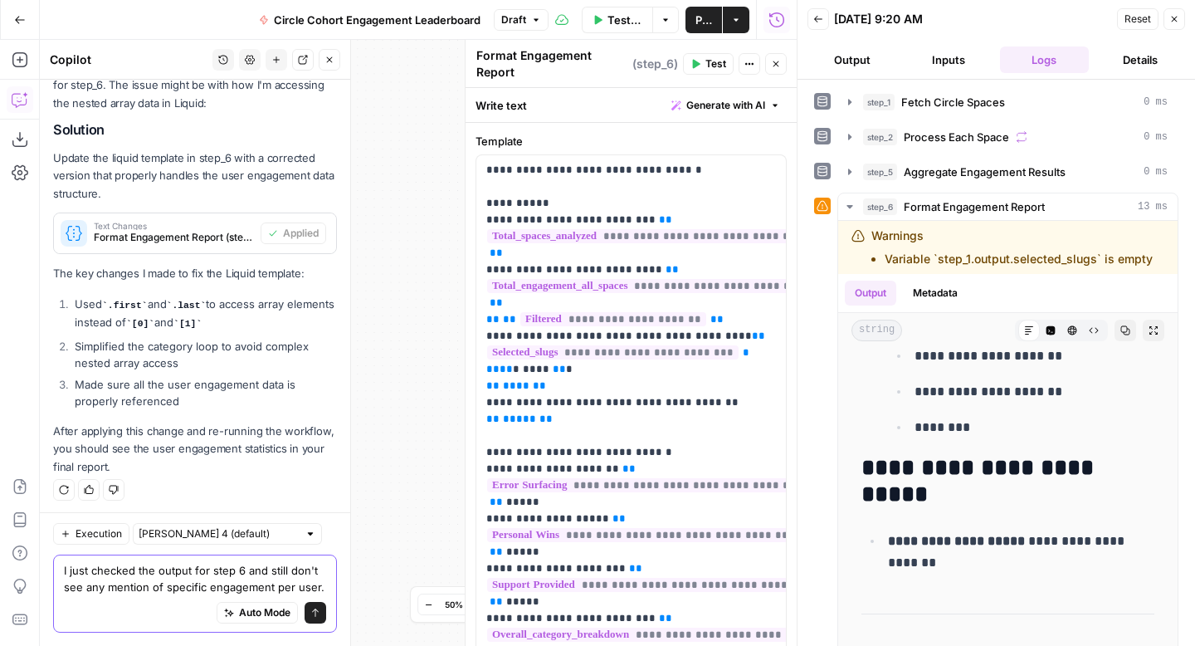
scroll to position [5710, 0]
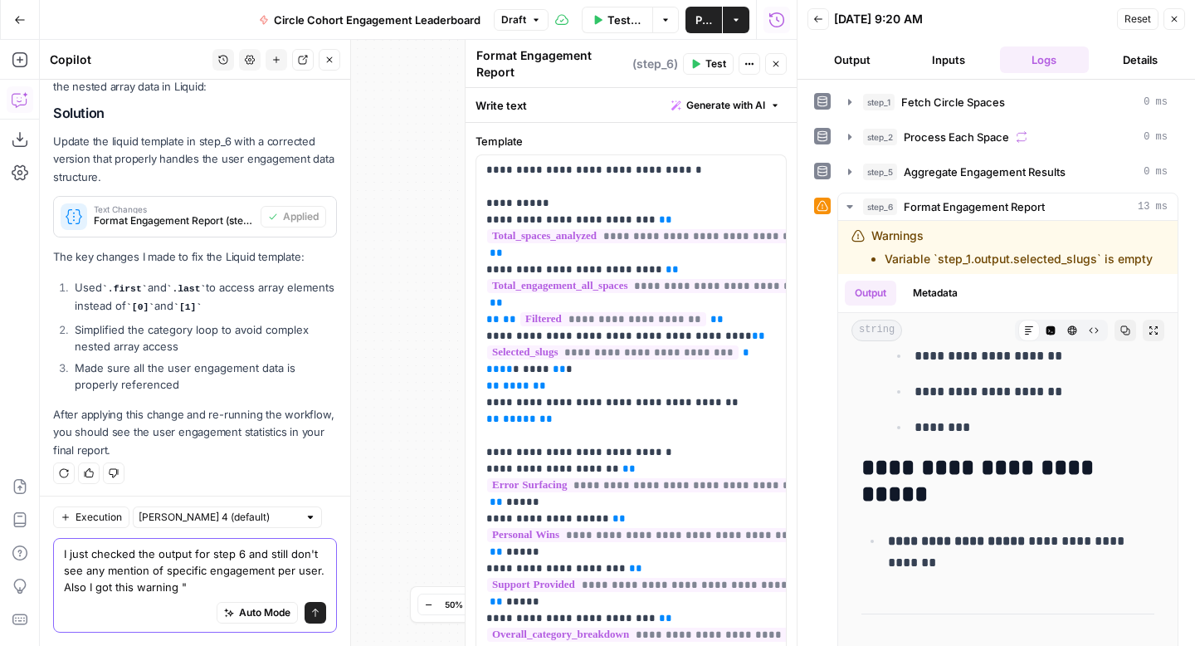
paste textarea "Warnings Variable `step_1.output.selected_slugs` is empty"
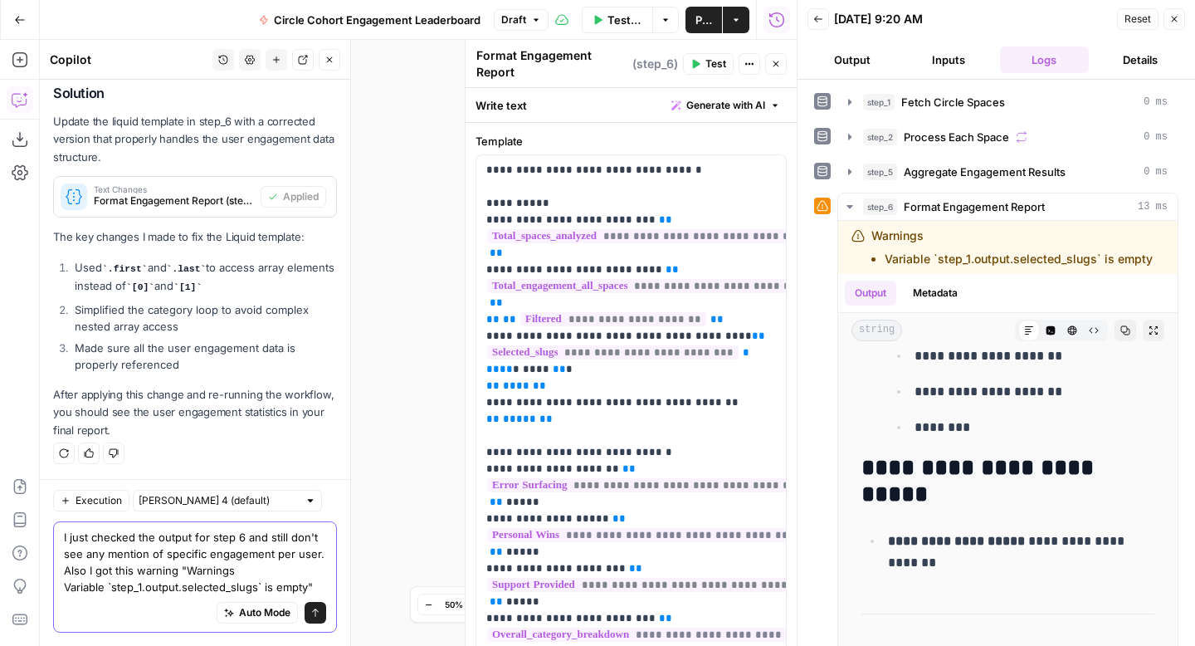
scroll to position [5760, 0]
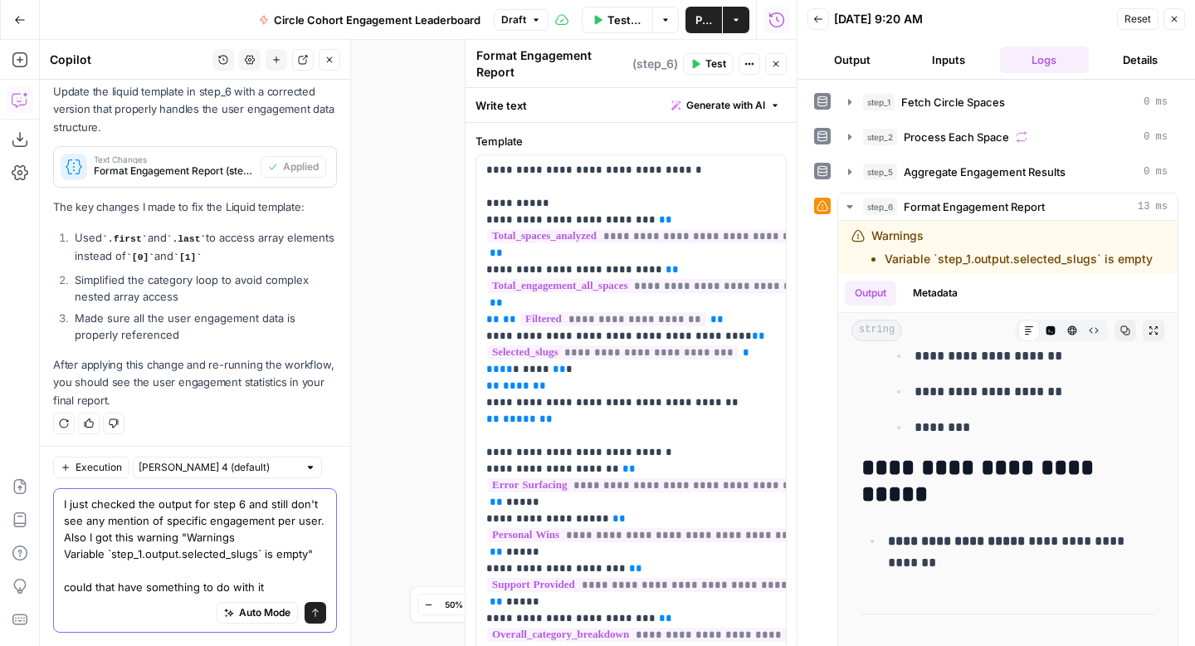
type textarea "I just checked the output for step 6 and still don't see any mention of specifi…"
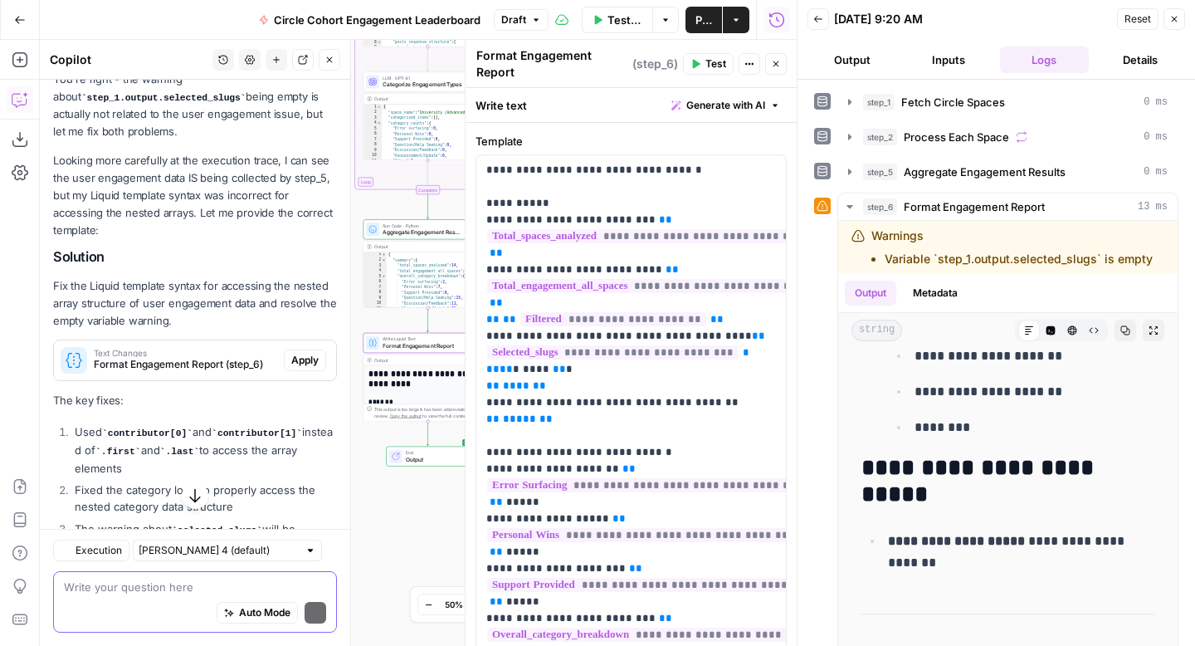
scroll to position [6305, 0]
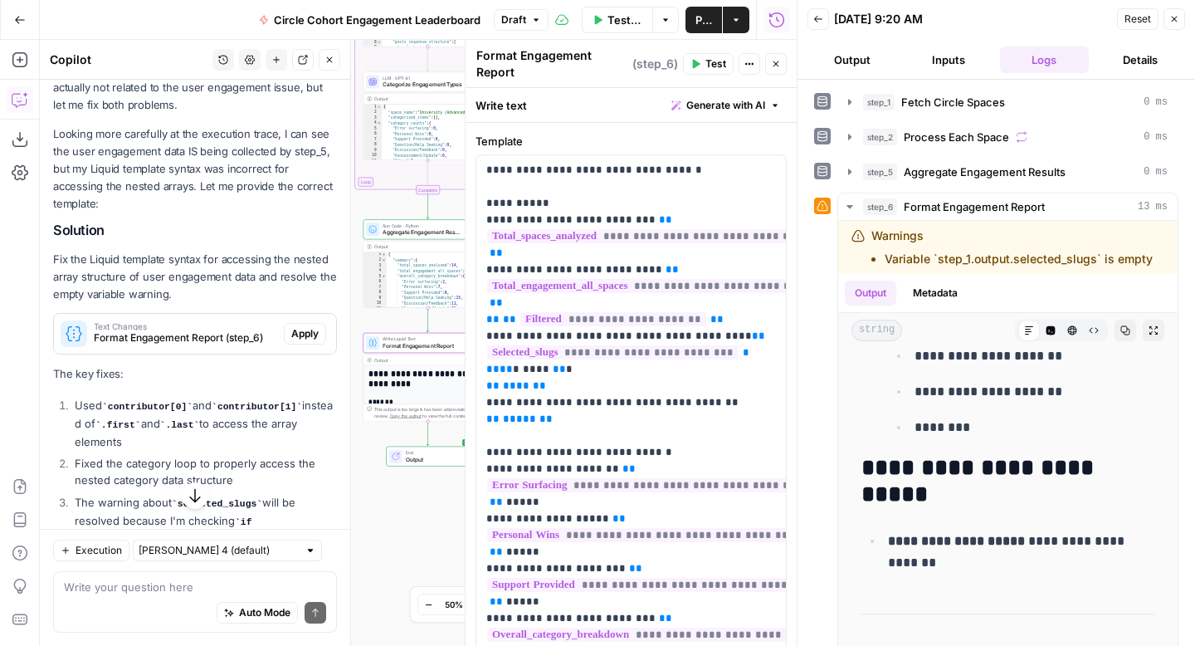
click at [305, 331] on span "Apply" at bounding box center [304, 333] width 27 height 15
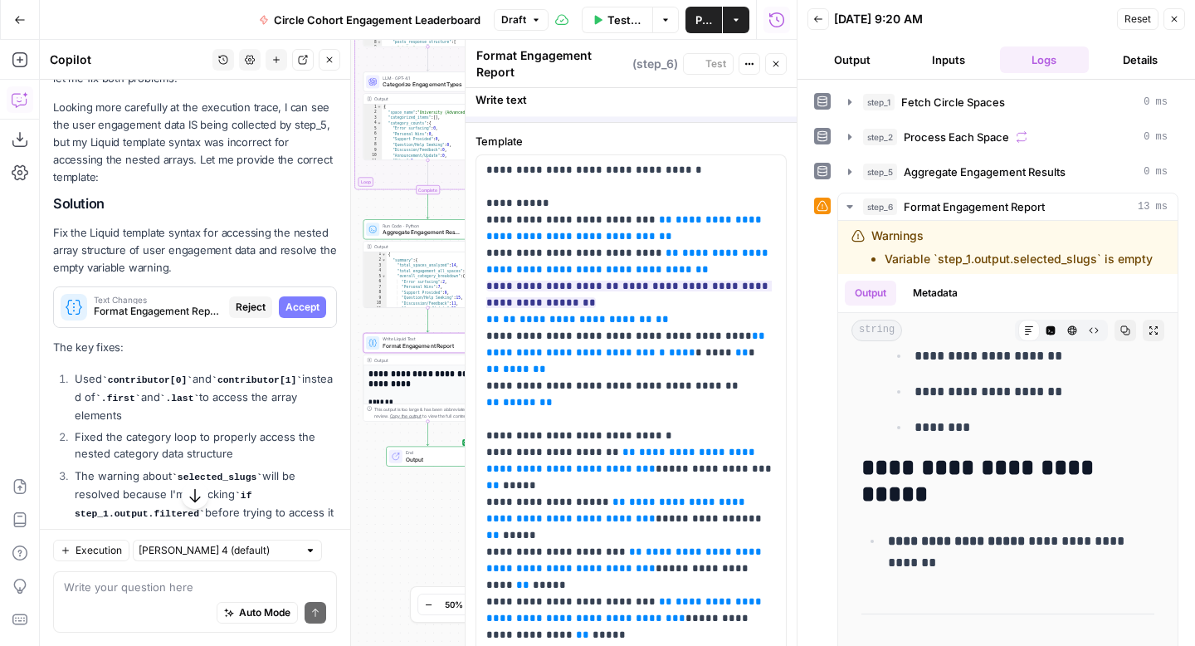
scroll to position [6278, 0]
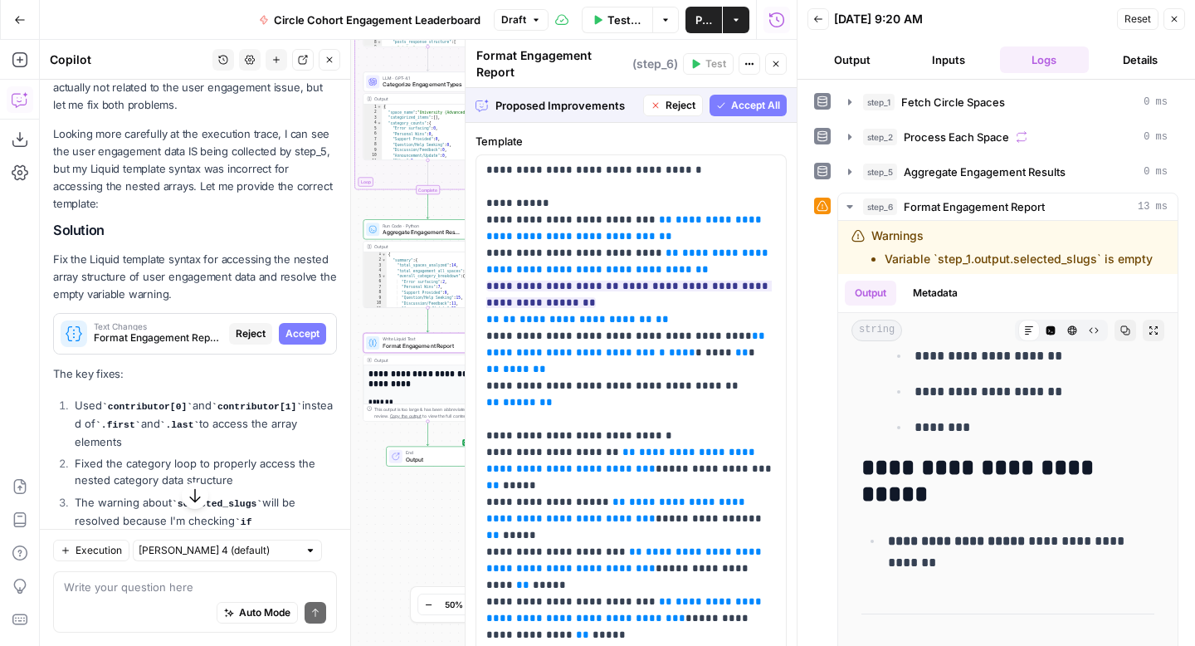
click at [305, 331] on span "Accept" at bounding box center [303, 333] width 34 height 15
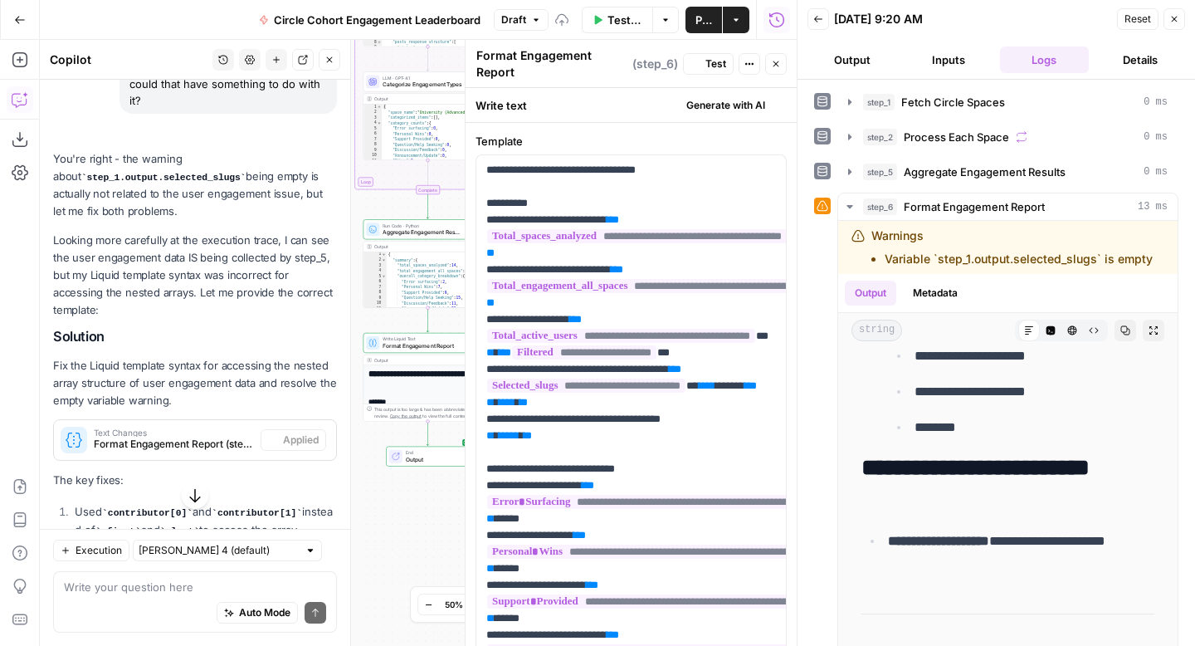
scroll to position [0, 0]
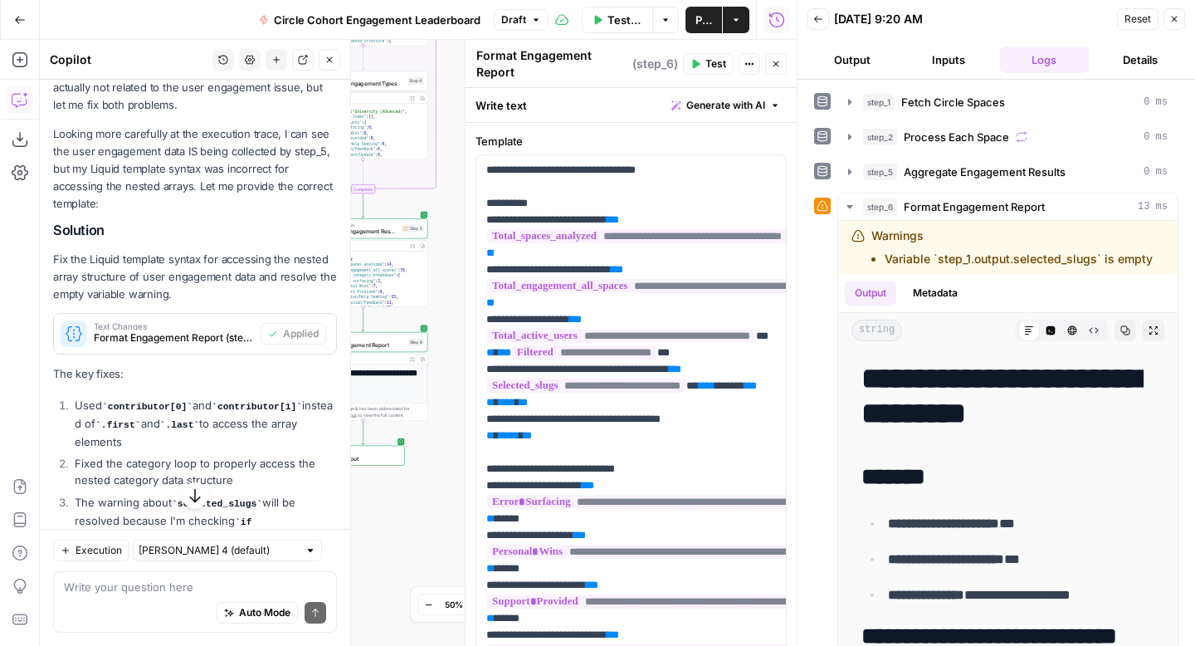
drag, startPoint x: 393, startPoint y: 513, endPoint x: 331, endPoint y: 512, distance: 62.3
click at [329, 512] on body "AirOps Builders New Home Browse Insights Opportunities Your Data Recent Grids C…" at bounding box center [597, 323] width 1195 height 646
click at [415, 322] on button "Test" at bounding box center [411, 326] width 26 height 11
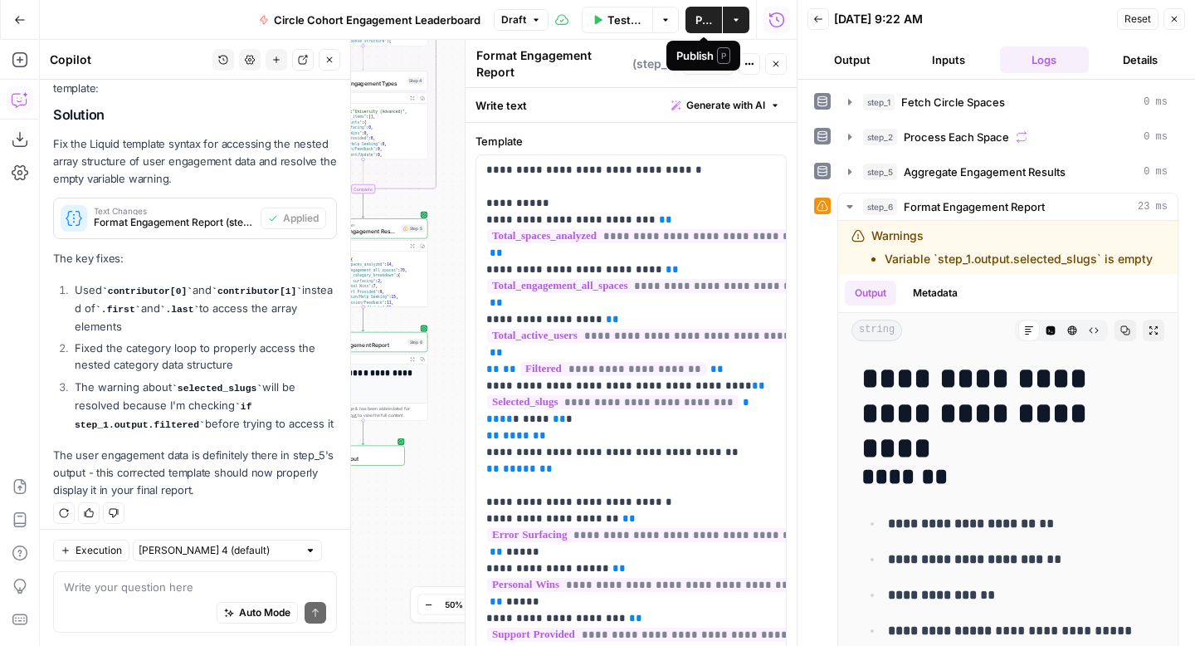
click at [694, 12] on button "Publish" at bounding box center [704, 20] width 37 height 27
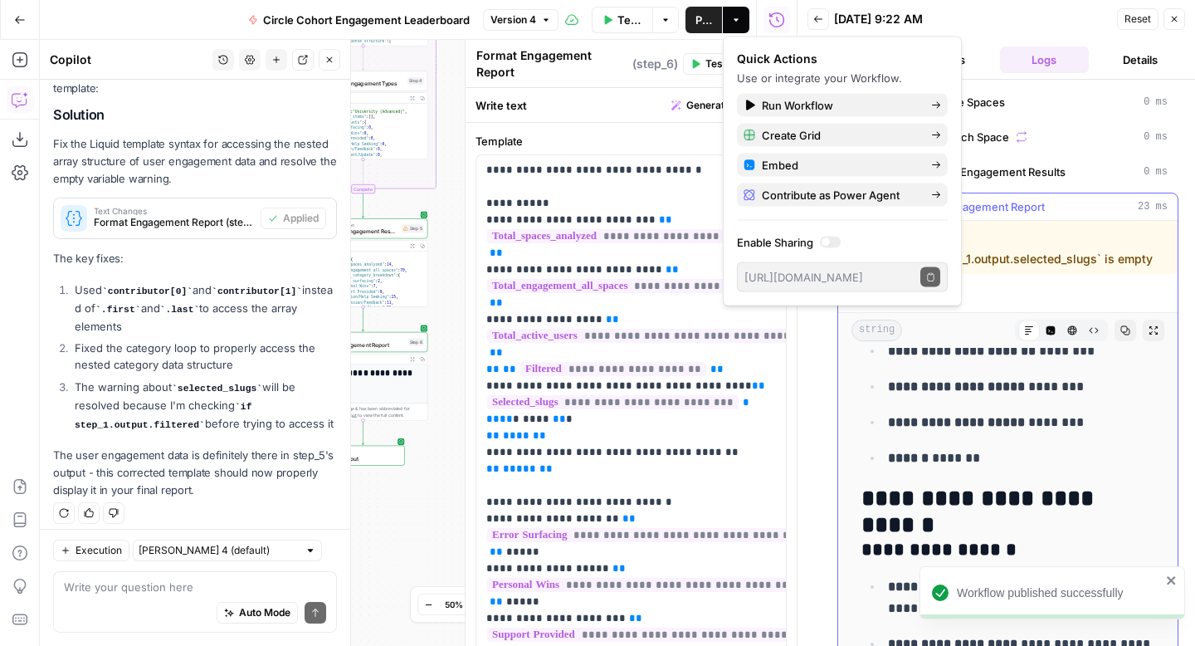
scroll to position [524, 0]
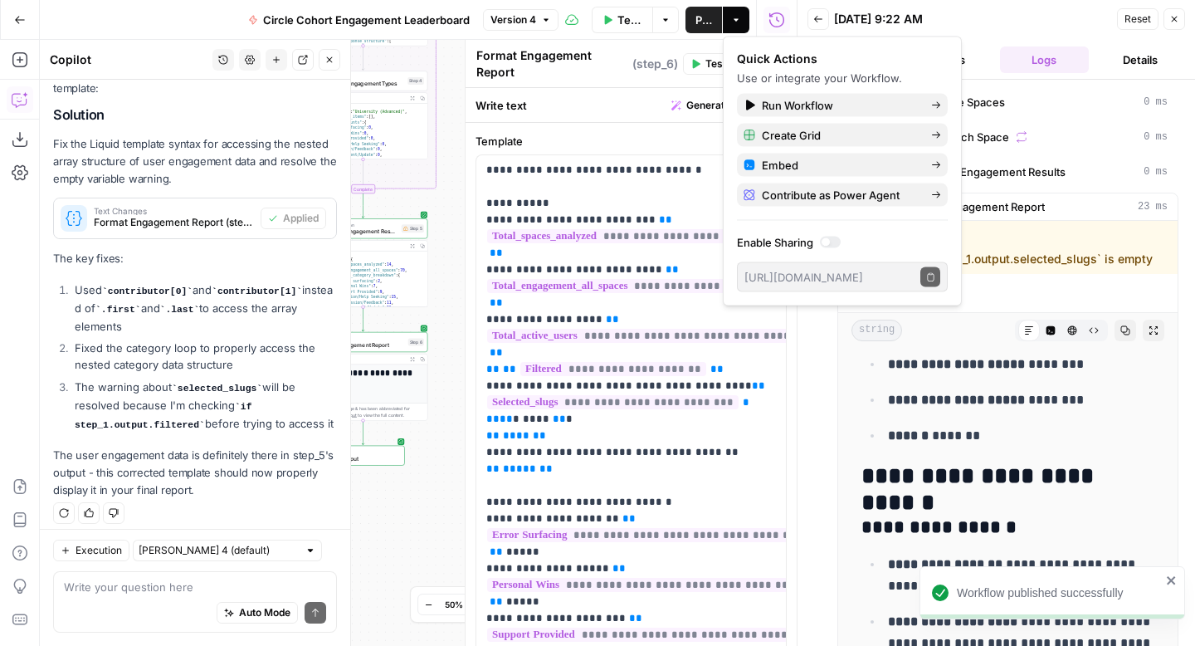
click at [159, 608] on div "Auto Mode Send" at bounding box center [195, 613] width 262 height 37
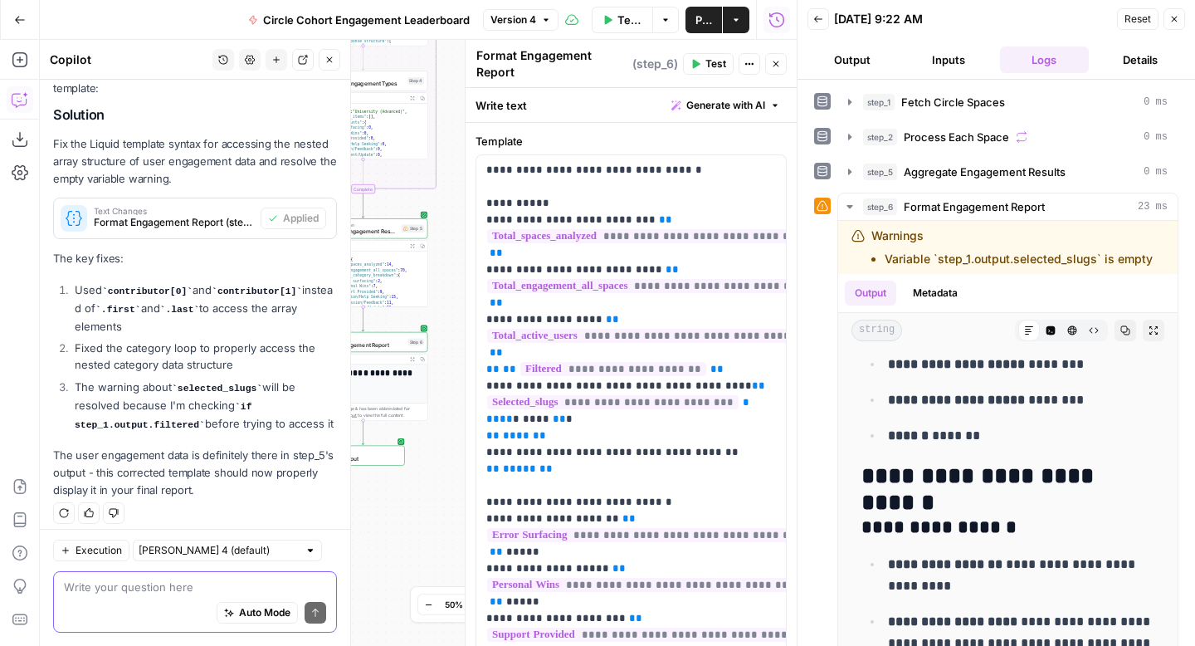
click at [162, 593] on textarea at bounding box center [195, 587] width 262 height 17
type textarea "i"
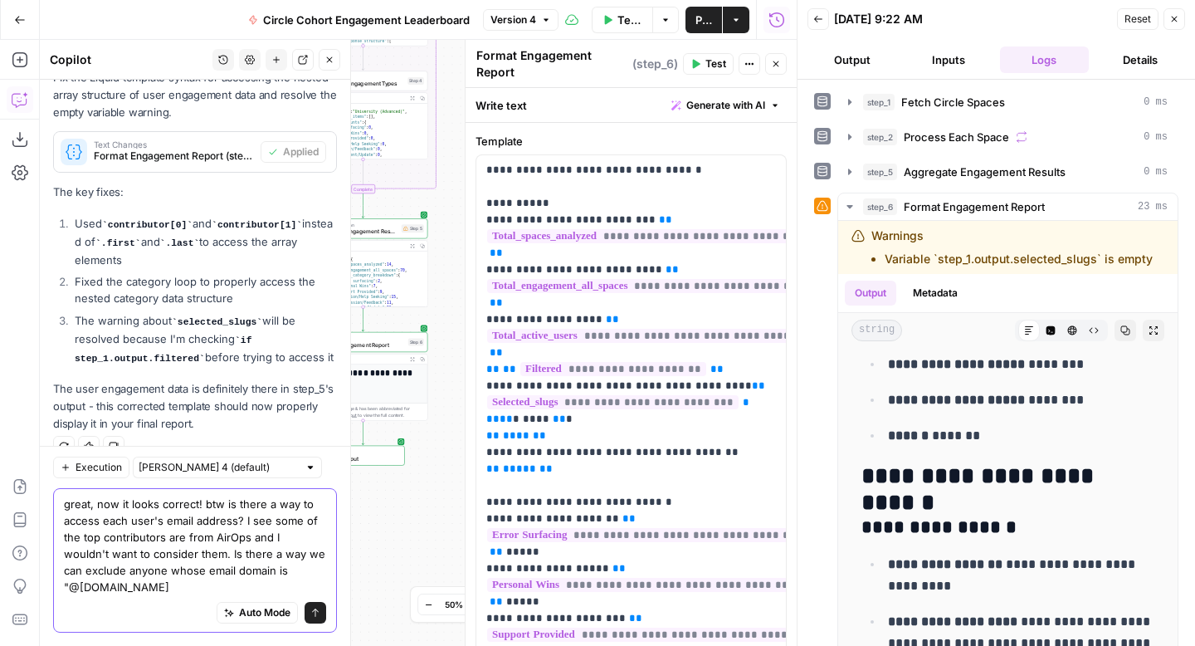
scroll to position [6583, 0]
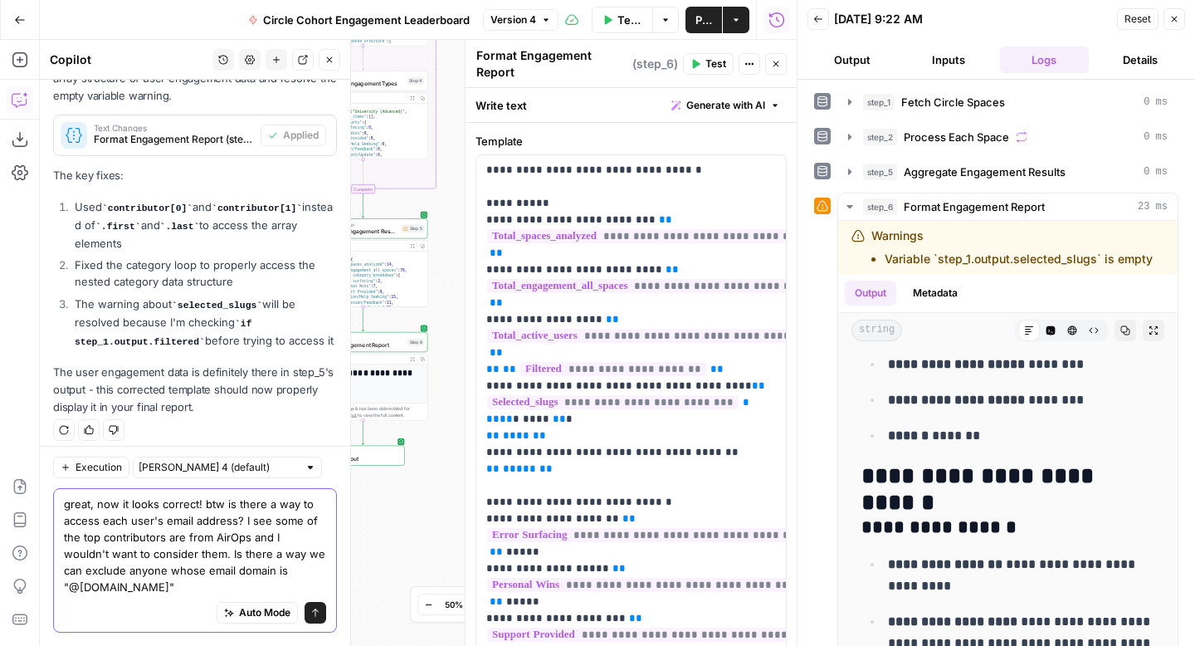
type textarea "great, now it looks correct! btw is there a way to access each user's email add…"
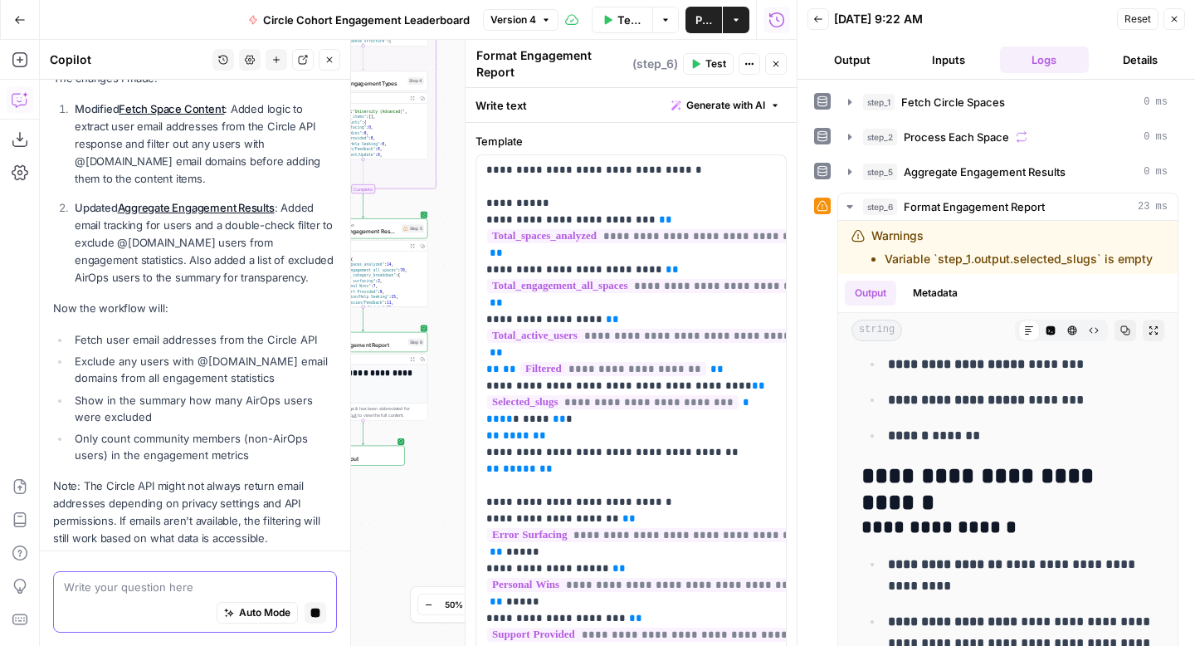
scroll to position [7496, 0]
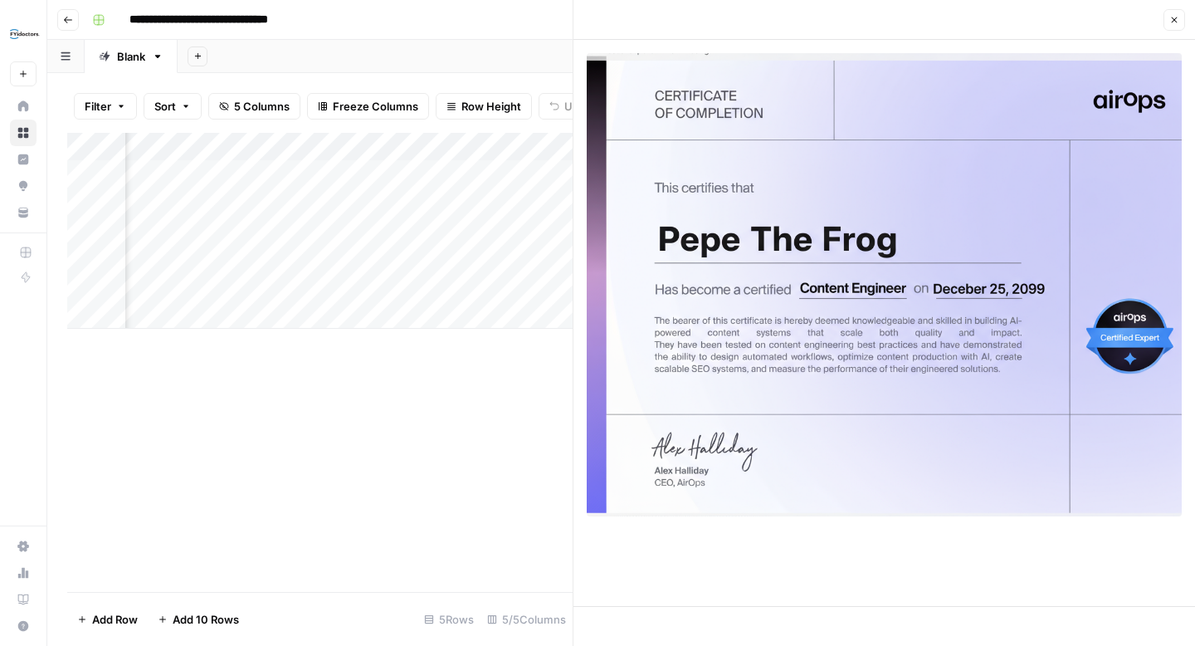
scroll to position [0, 104]
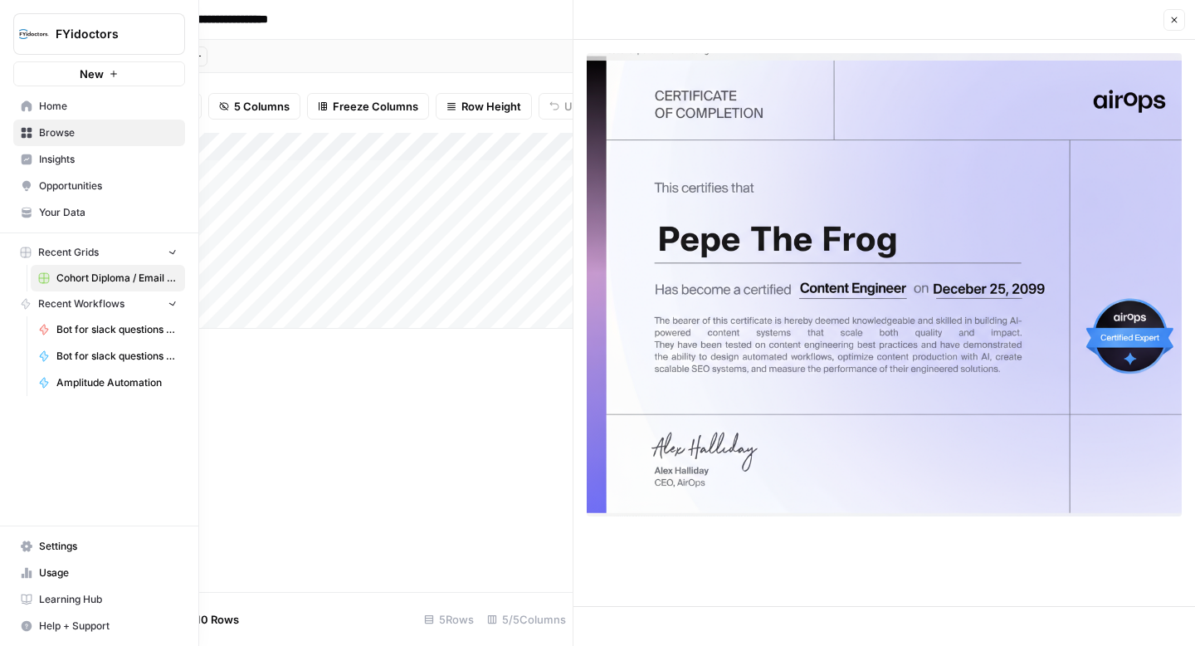
click at [31, 37] on img "Workspace: FYidoctors" at bounding box center [34, 34] width 30 height 30
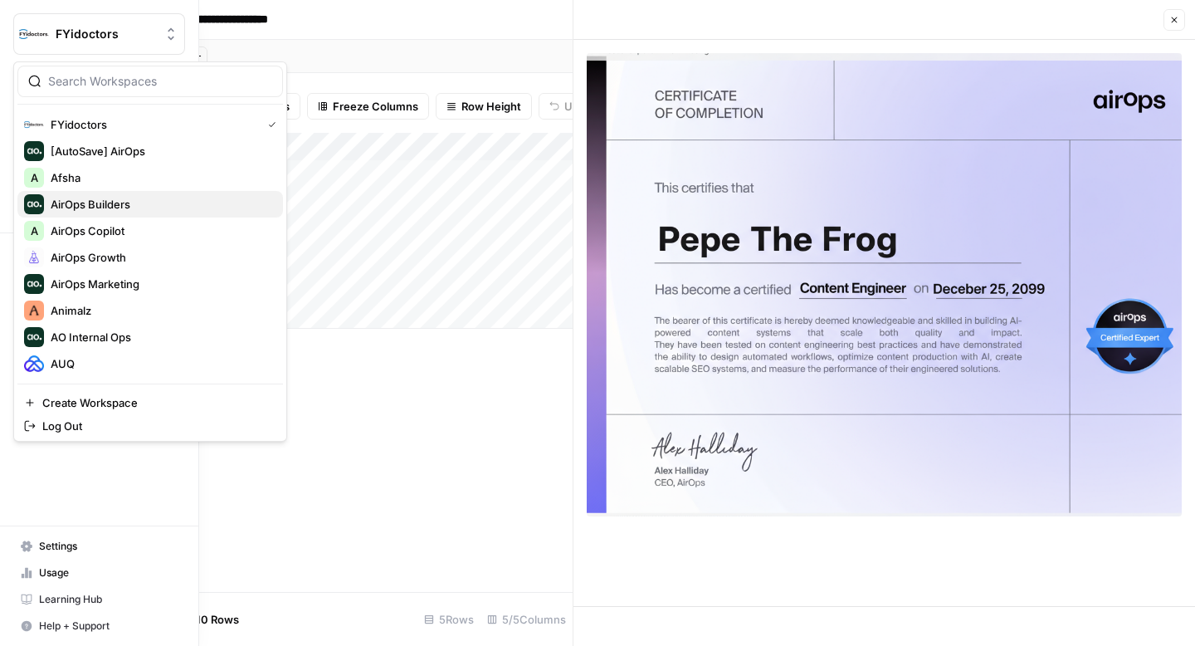
click at [105, 210] on span "AirOps Builders" at bounding box center [160, 204] width 219 height 17
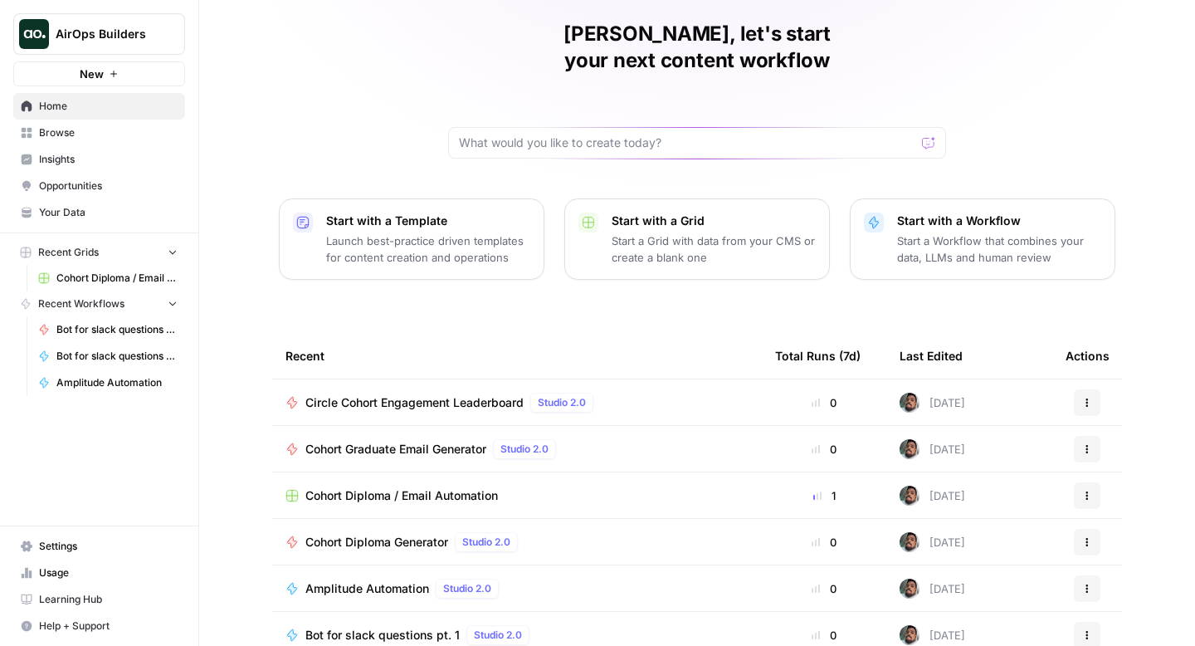
scroll to position [118, 0]
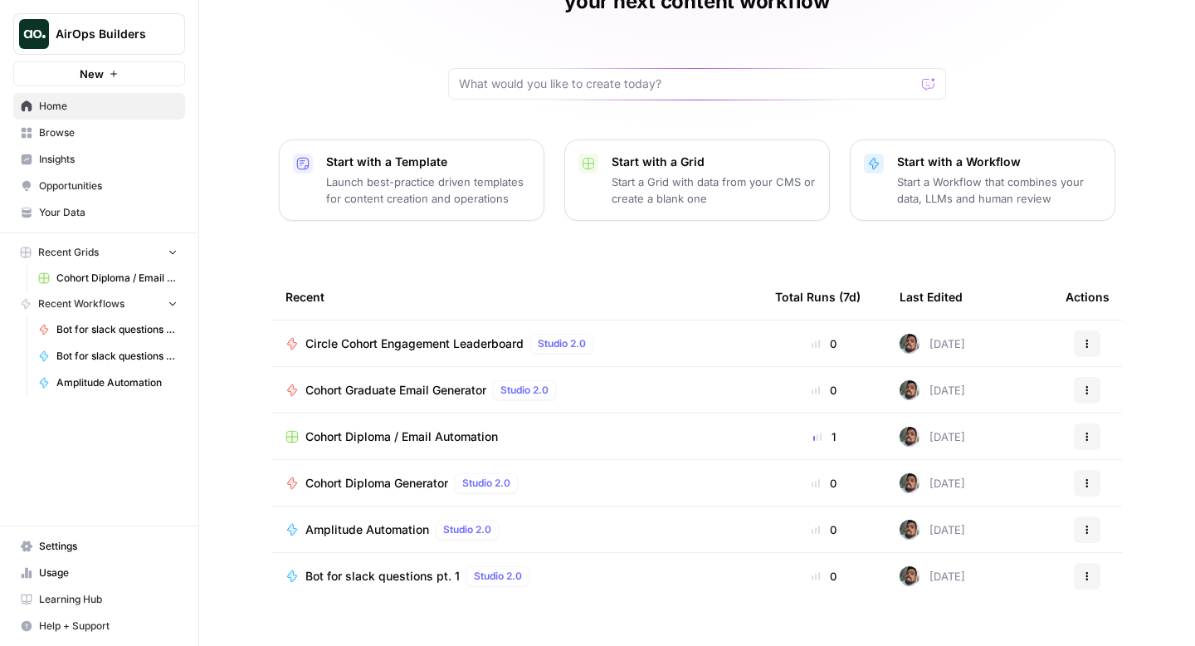
click at [112, 134] on span "Browse" at bounding box center [108, 132] width 139 height 15
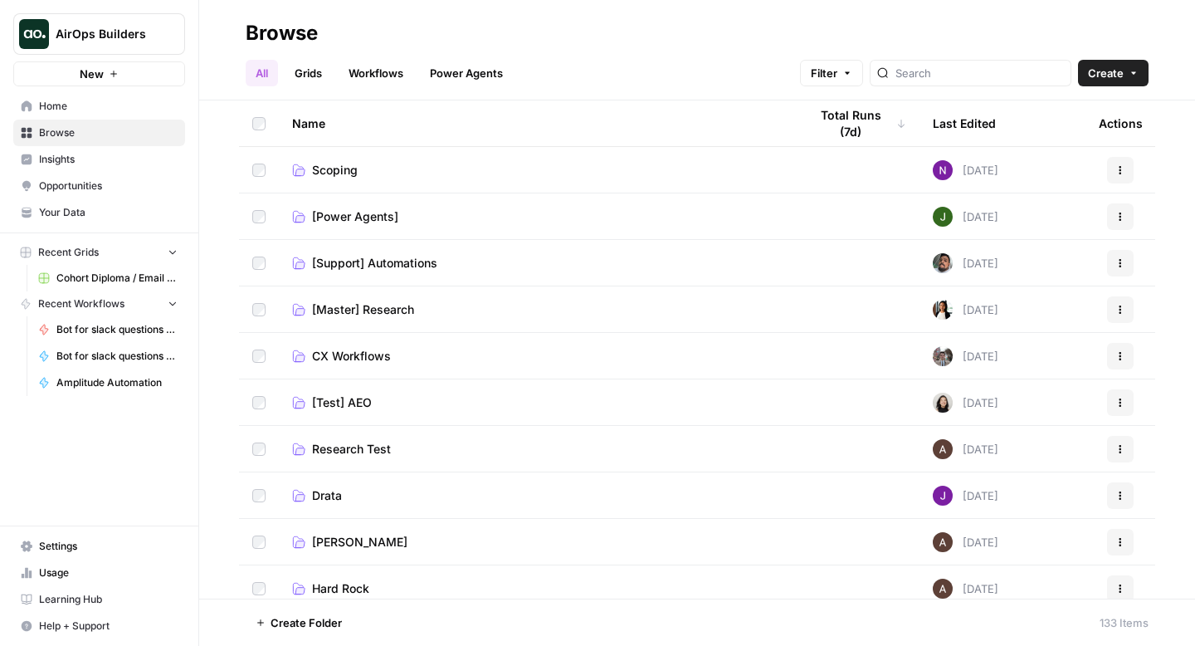
click at [367, 252] on td "[Support] Automations" at bounding box center [537, 263] width 516 height 46
click at [365, 266] on span "[Support] Automations" at bounding box center [374, 263] width 125 height 17
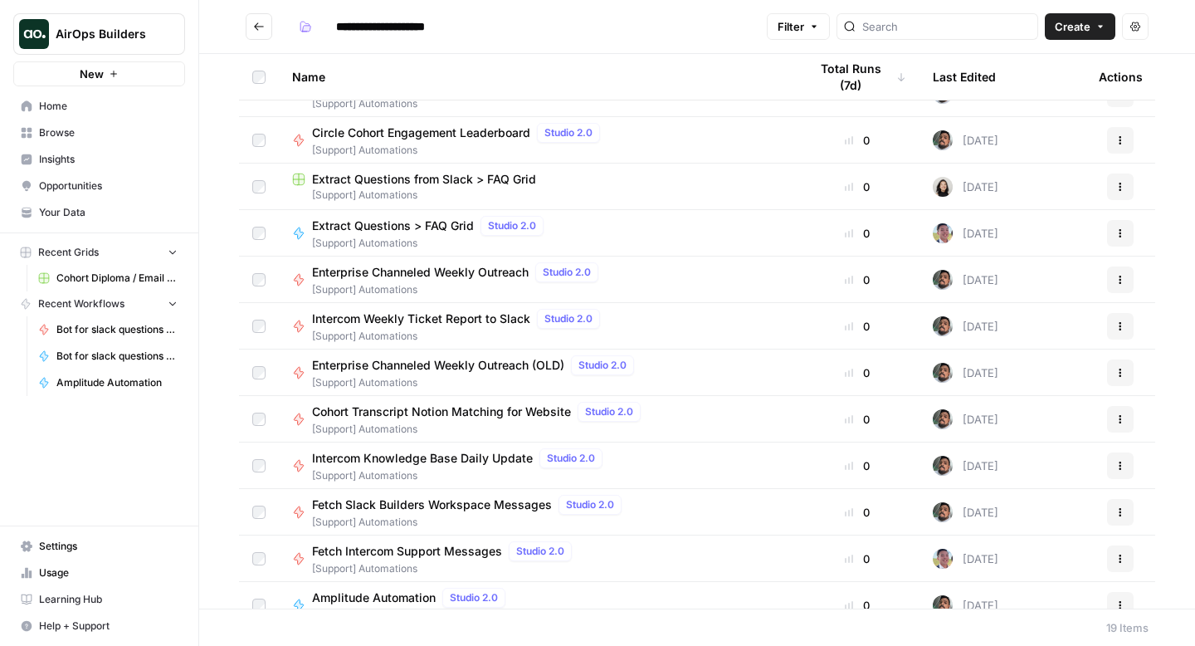
scroll to position [310, 0]
